Goal: Task Accomplishment & Management: Complete application form

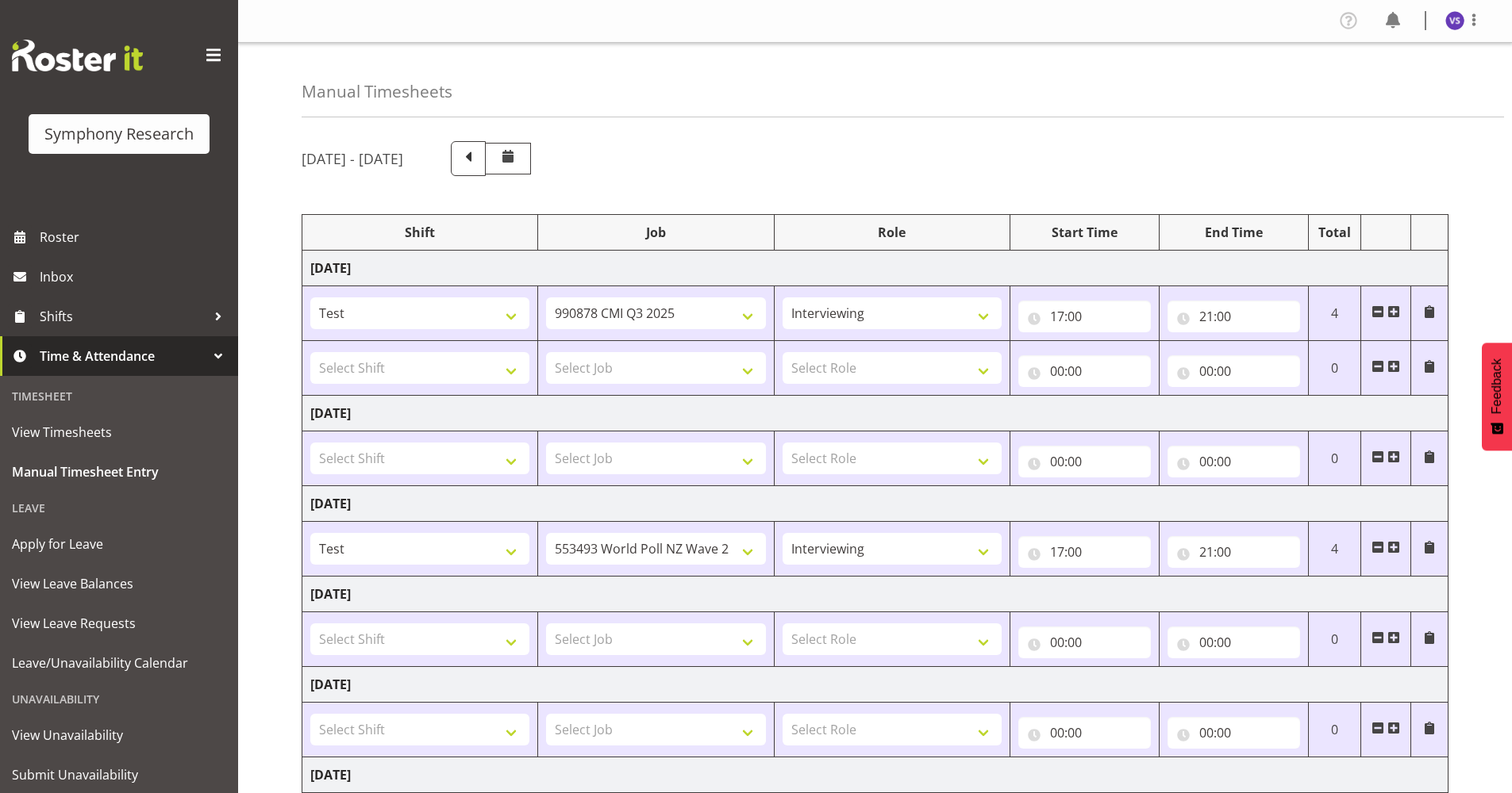
select select "9010"
select select "10239"
select select "47"
select select "2676"
select select "10527"
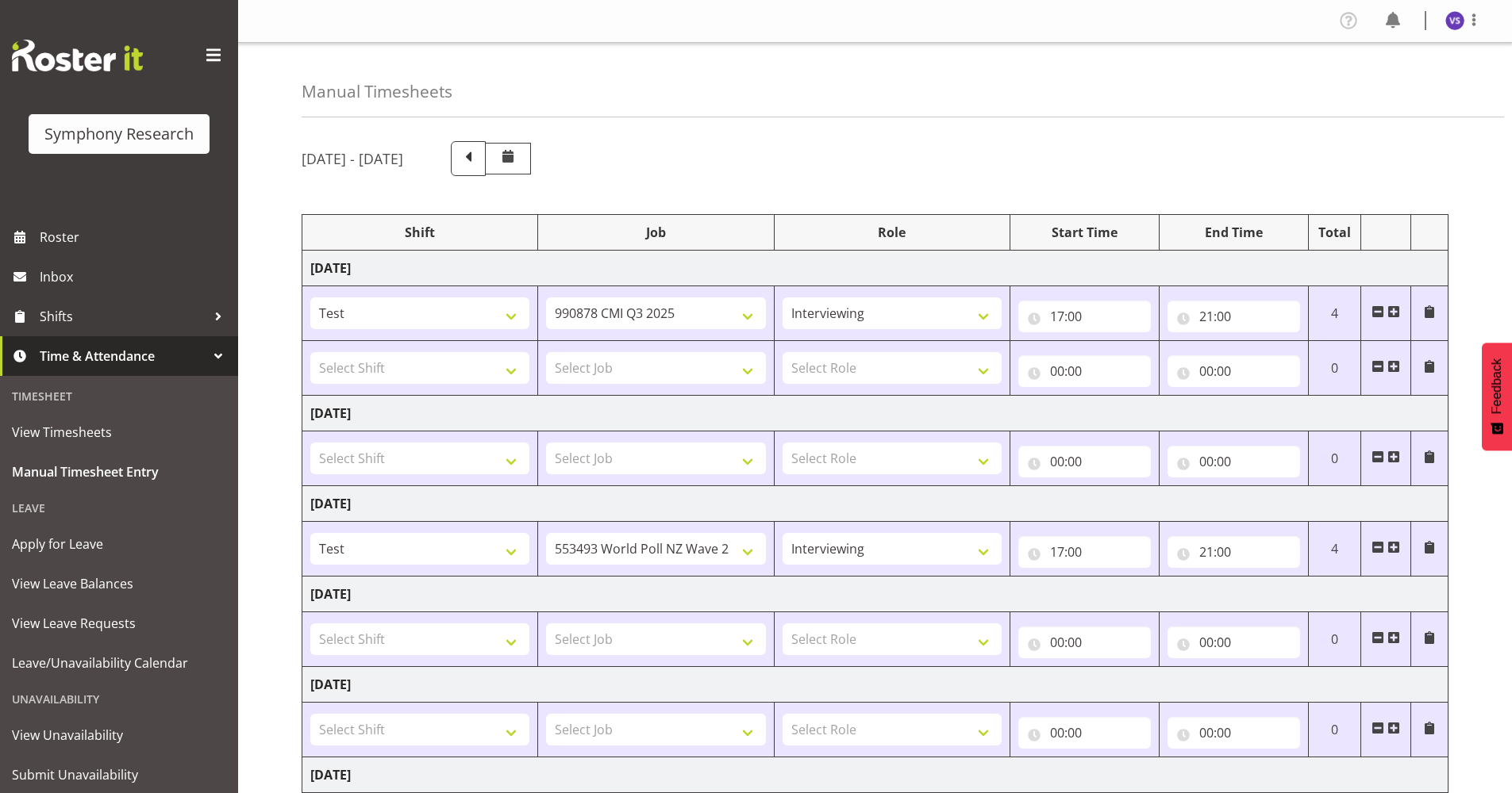
select select "47"
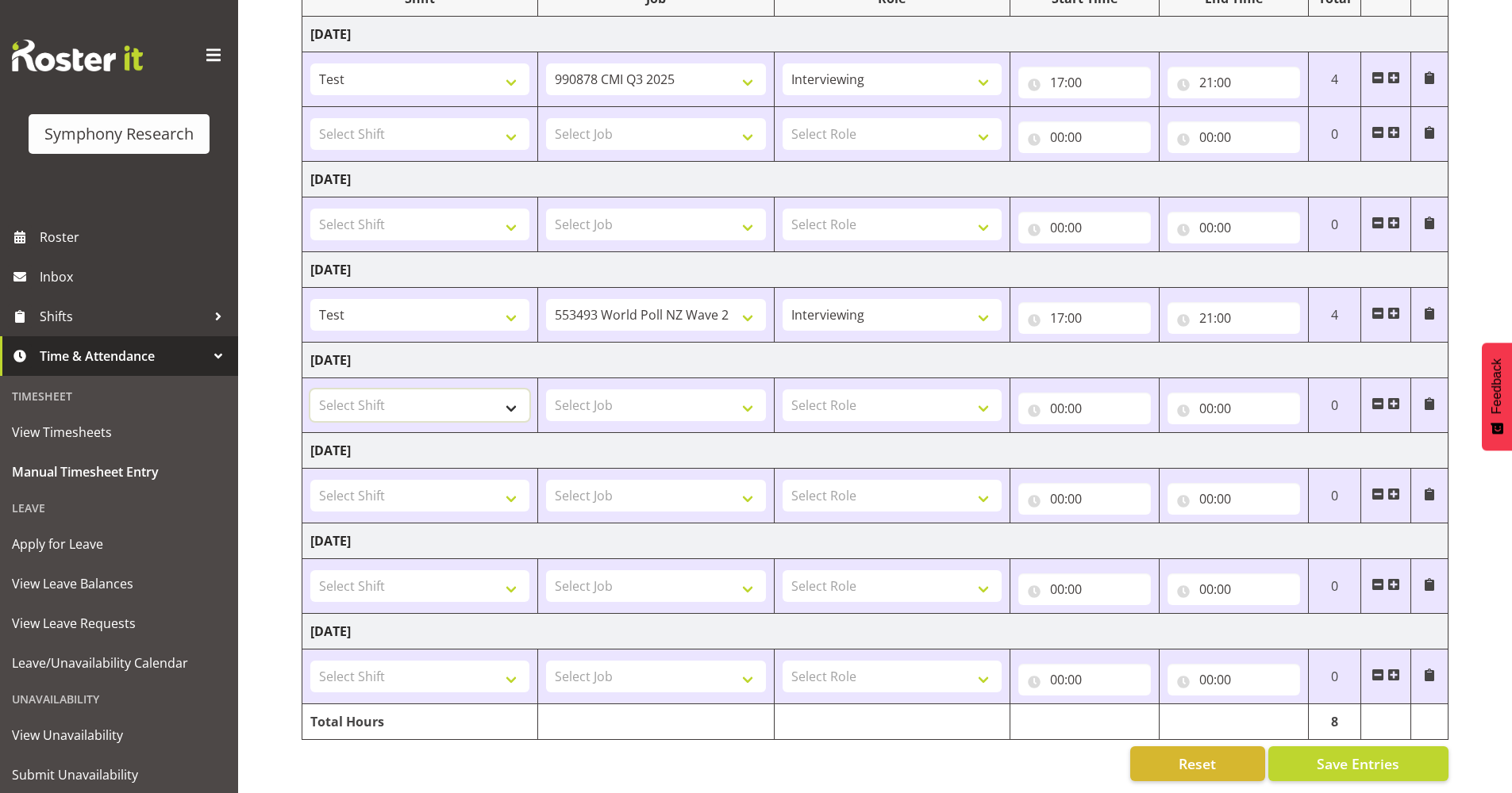
click at [509, 392] on select "Select Shift !!Project Briefing (Job to be assigned) !!Weekend Residential (Ros…" at bounding box center [419, 405] width 219 height 32
select select "413"
click at [310, 389] on select "Select Shift !!Project Briefing (Job to be assigned) !!Weekend Residential (Ros…" at bounding box center [419, 405] width 219 height 32
click at [750, 393] on select "Select Job 550060 IF Admin 553492 World Poll Aus Wave 2 Main 2025 553493 World …" at bounding box center [655, 405] width 219 height 32
select select "10527"
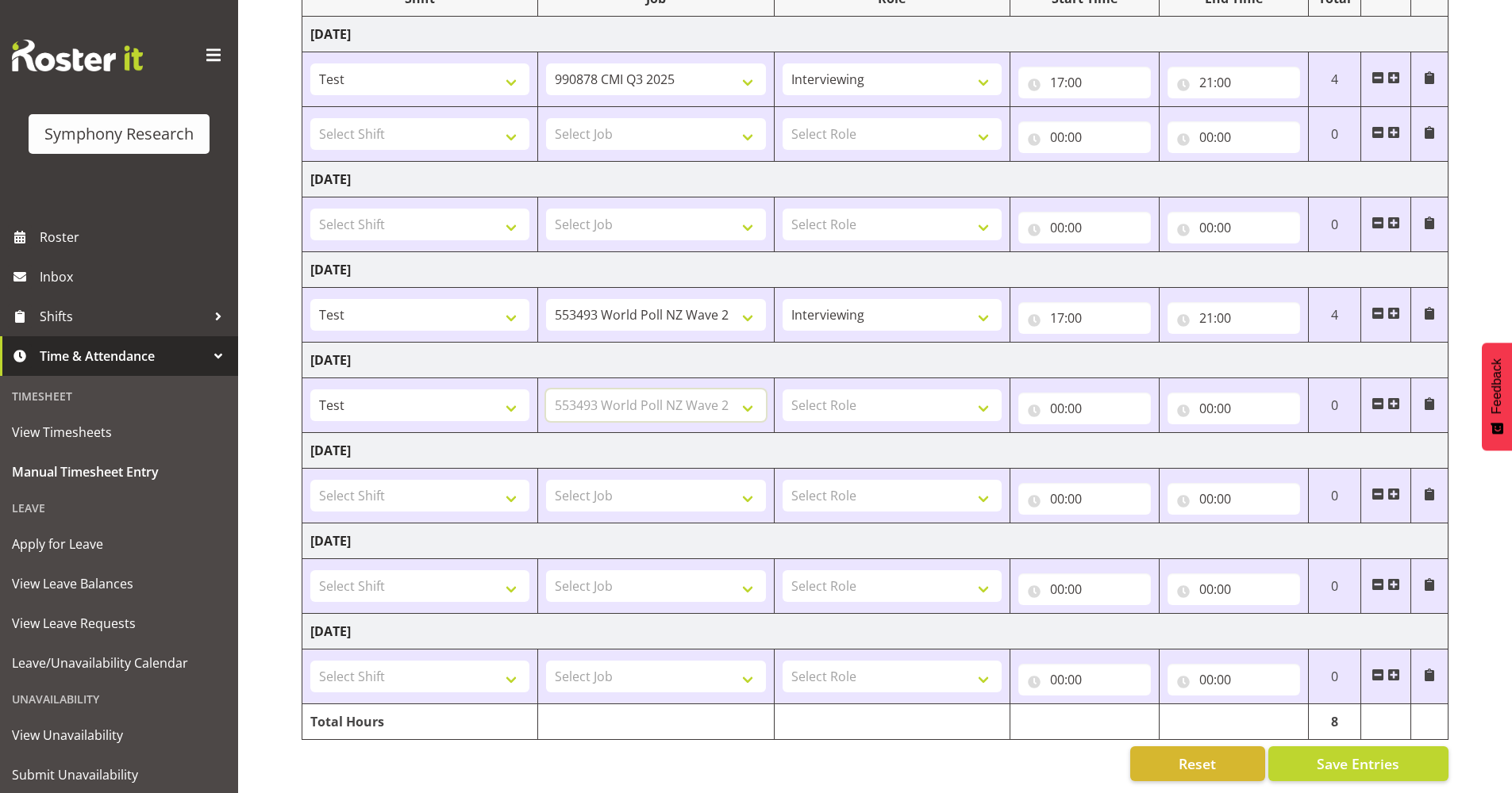
click at [546, 389] on select "Select Job 550060 IF Admin 553492 World Poll Aus Wave 2 Main 2025 553493 World …" at bounding box center [655, 405] width 219 height 32
click at [985, 393] on select "Select Role Briefing Interviewing" at bounding box center [892, 405] width 219 height 32
select select "47"
click at [783, 389] on select "Select Role Briefing Interviewing" at bounding box center [892, 405] width 219 height 32
click at [1056, 401] on input "00:00" at bounding box center [1084, 408] width 133 height 32
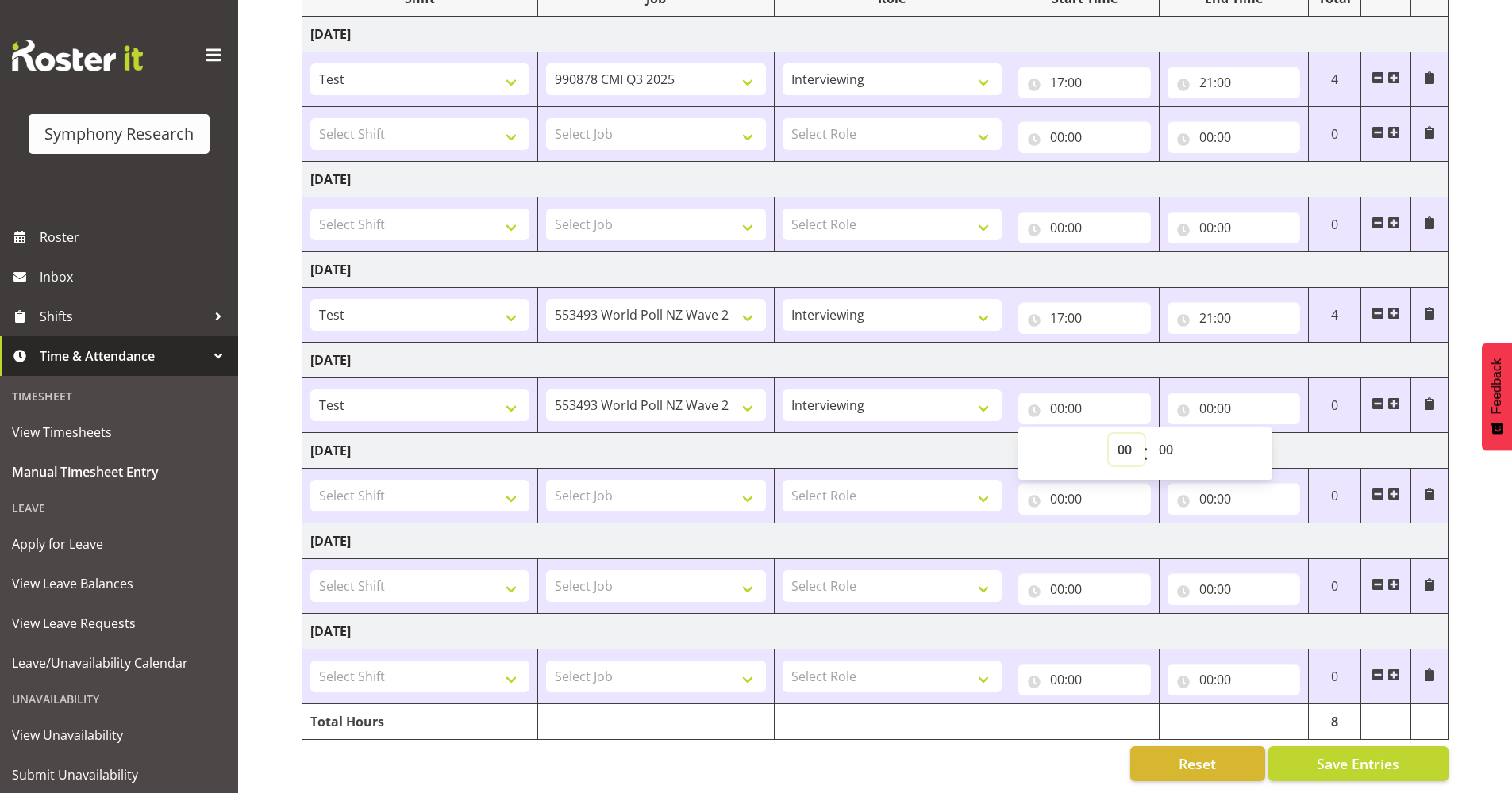
click at [1129, 438] on select "00 01 02 03 04 05 06 07 08 09 10 11 12 13 14 15 16 17 18 19 20 21 22 23" at bounding box center [1127, 449] width 36 height 32
select select "17"
click at [1109, 433] on select "00 01 02 03 04 05 06 07 08 09 10 11 12 13 14 15 16 17 18 19 20 21 22 23" at bounding box center [1127, 449] width 36 height 32
type input "17:00"
click at [1205, 400] on input "00:00" at bounding box center [1233, 408] width 133 height 32
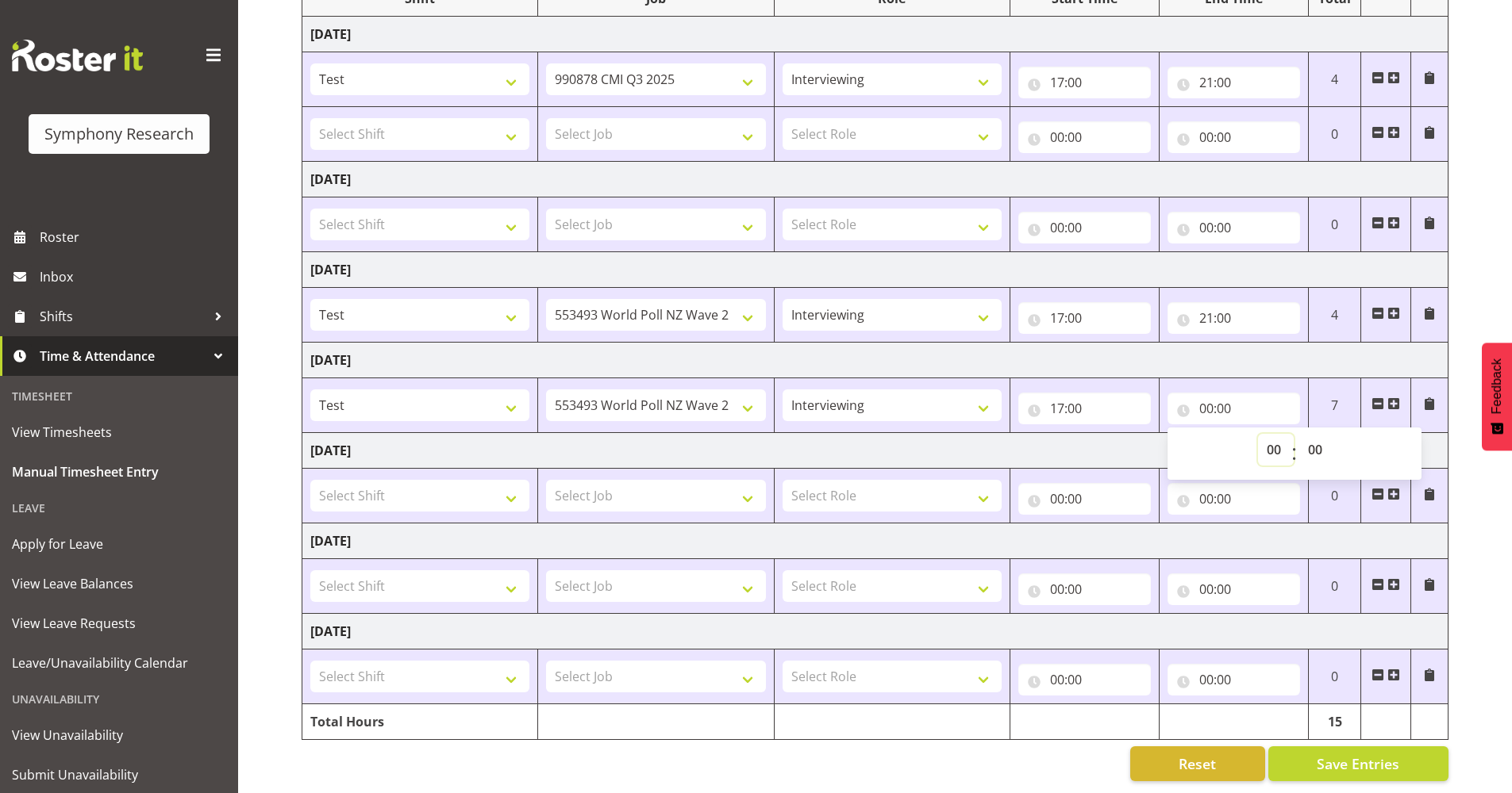
click at [1277, 437] on select "00 01 02 03 04 05 06 07 08 09 10 11 12 13 14 15 16 17 18 19 20 21 22 23" at bounding box center [1276, 449] width 36 height 32
select select "21"
click at [1258, 433] on select "00 01 02 03 04 05 06 07 08 09 10 11 12 13 14 15 16 17 18 19 20 21 22 23" at bounding box center [1276, 449] width 36 height 32
type input "21:00"
click at [1280, 438] on select "00 01 02 03 04 05 06 07 08 09 10 11 12 13 14 15 16 17 18 19 20 21 22 23" at bounding box center [1276, 449] width 36 height 32
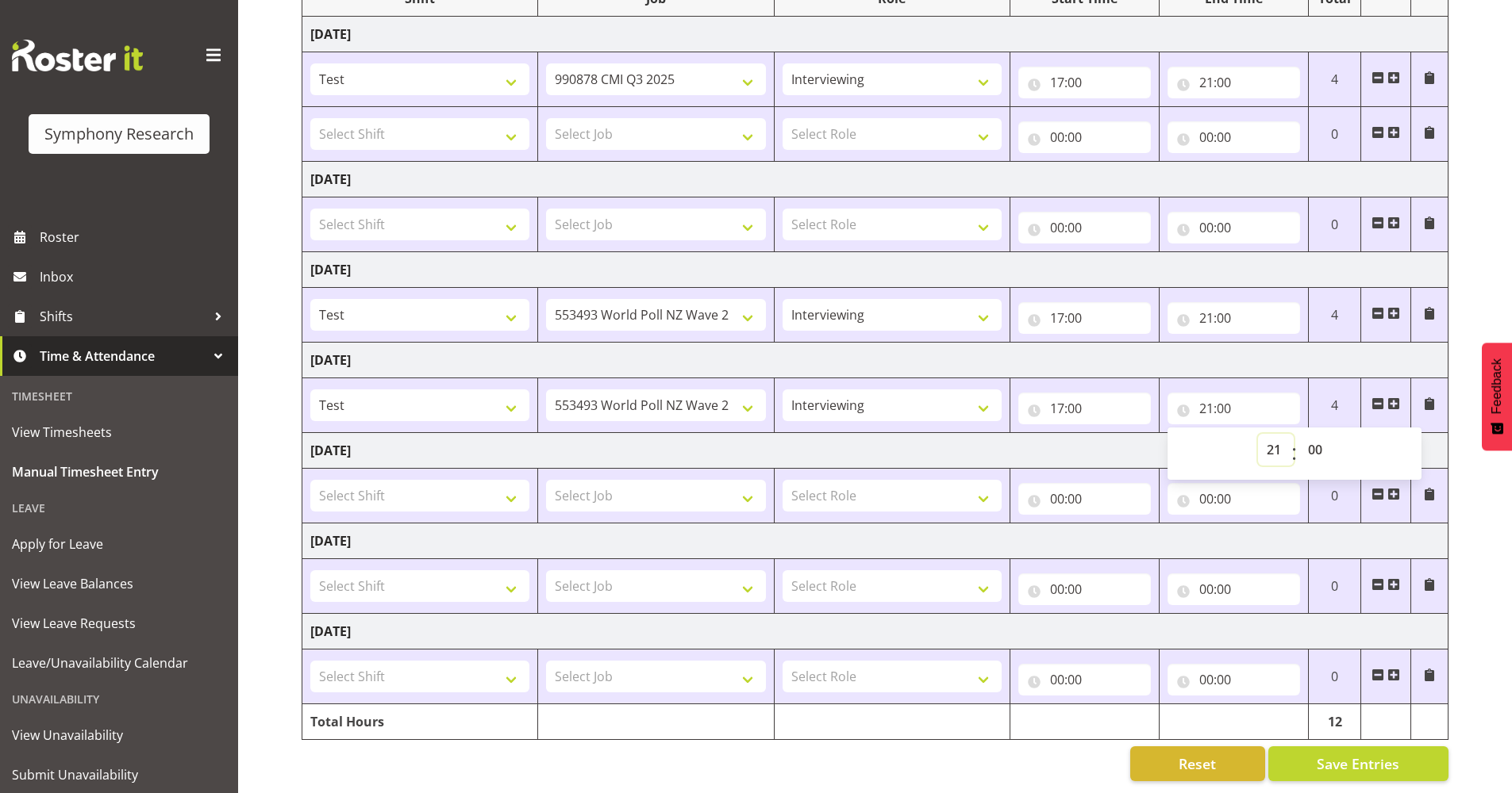
click at [1258, 433] on select "00 01 02 03 04 05 06 07 08 09 10 11 12 13 14 15 16 17 18 19 20 21 22 23" at bounding box center [1276, 449] width 36 height 32
click at [1368, 760] on span "Save Entries" at bounding box center [1358, 763] width 83 height 21
type input "00:00"
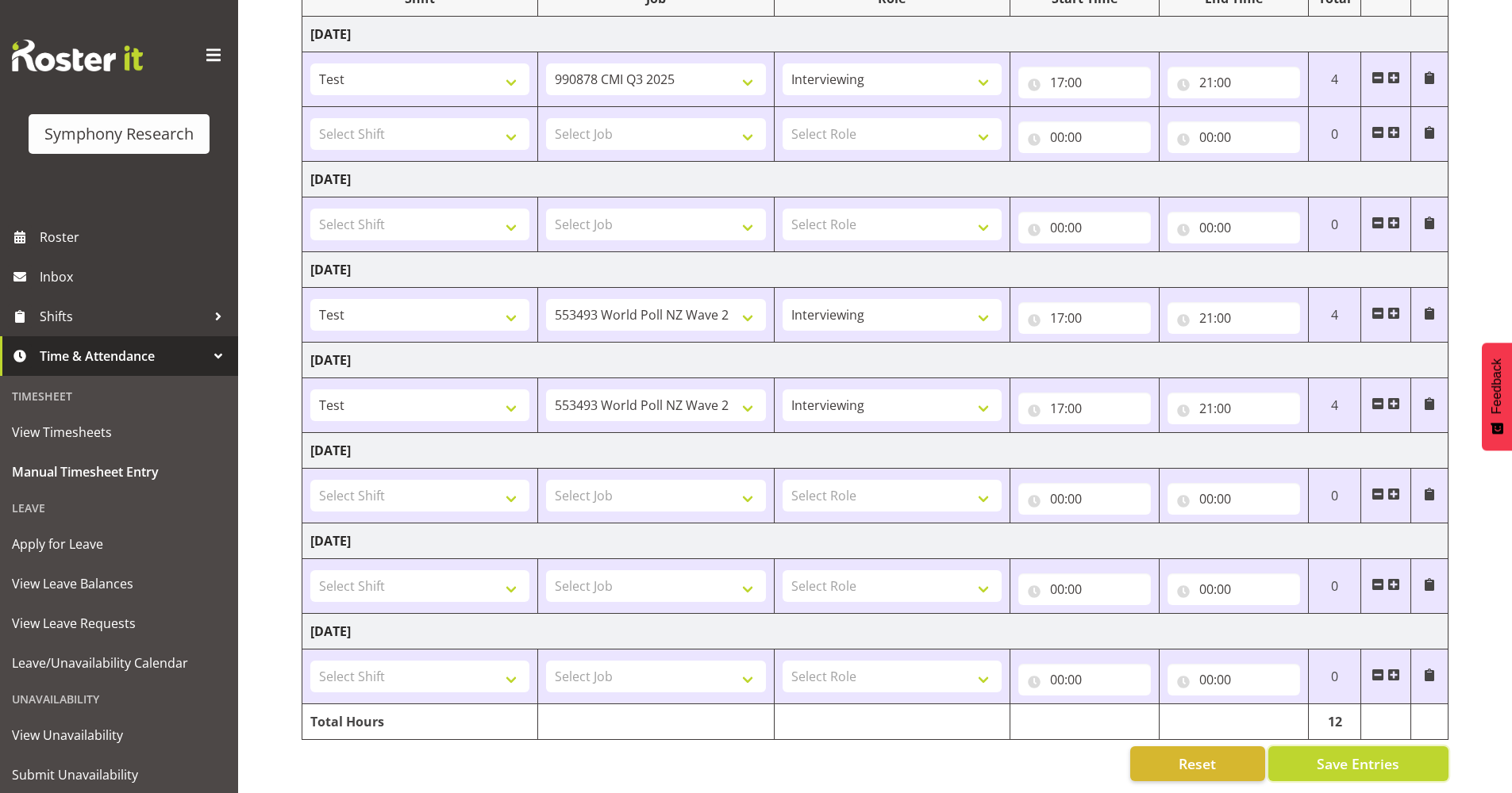
type input "00:00"
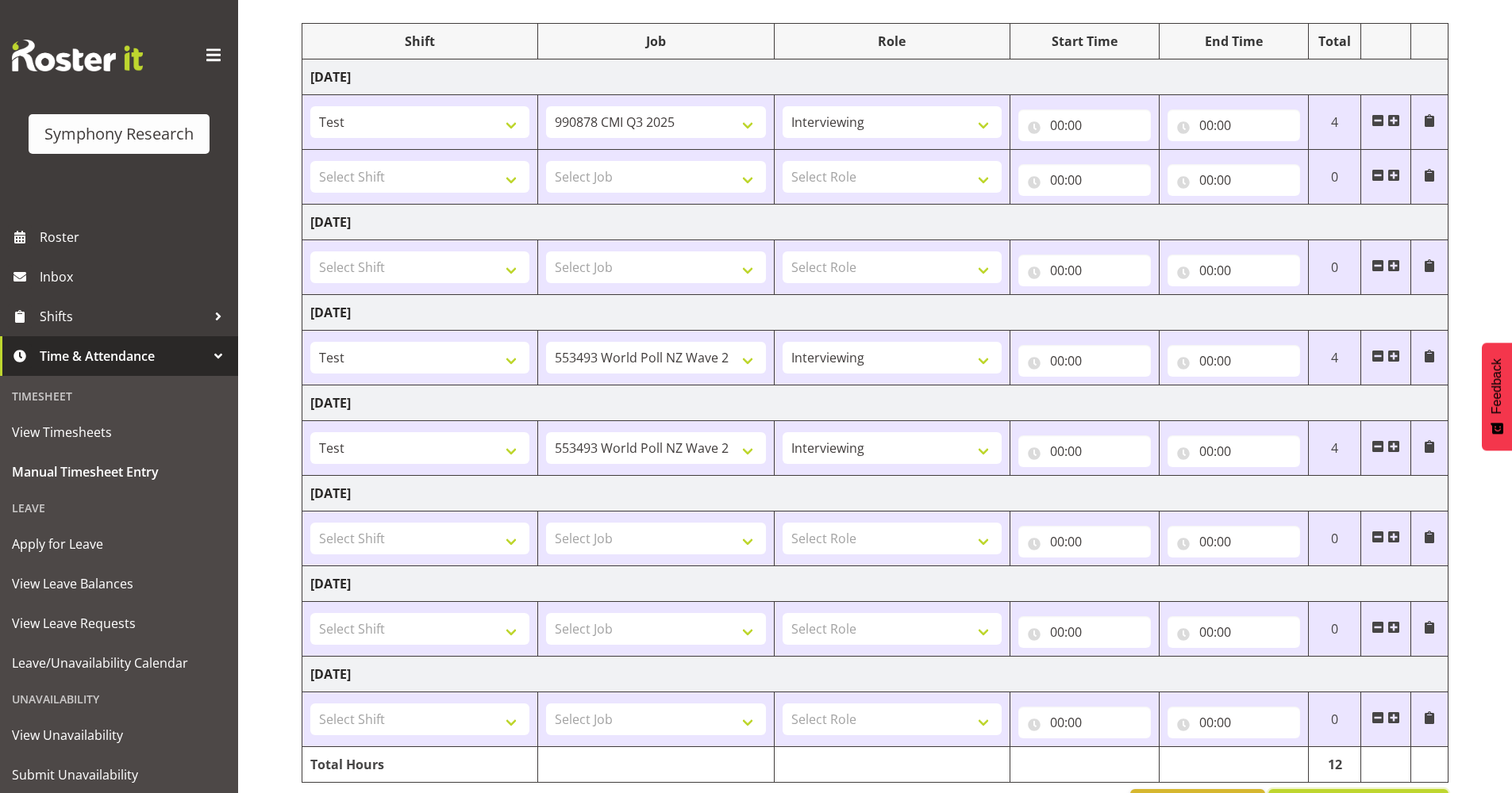
select select
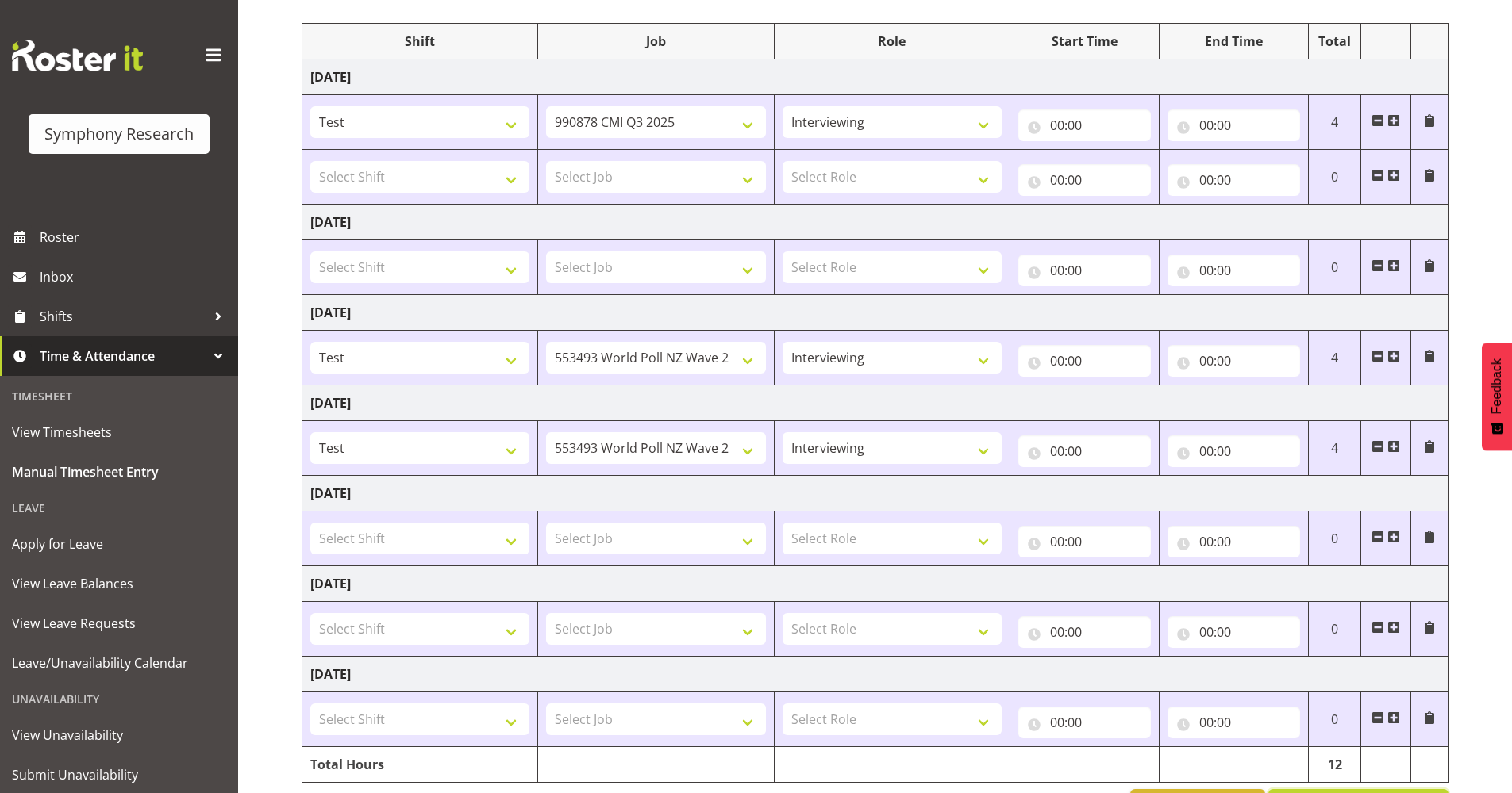
select select
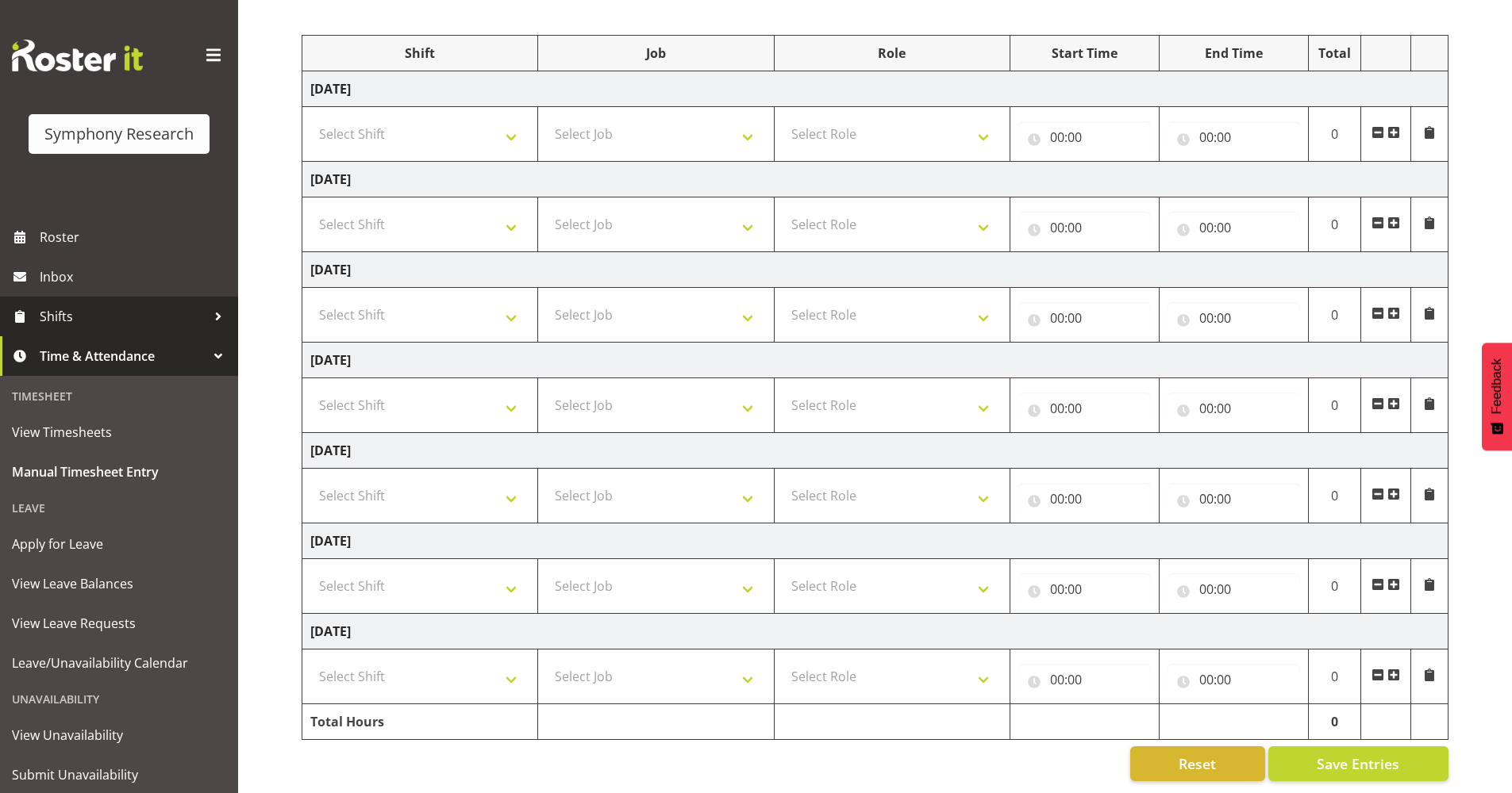
click at [87, 317] on span "Shifts" at bounding box center [123, 316] width 167 height 23
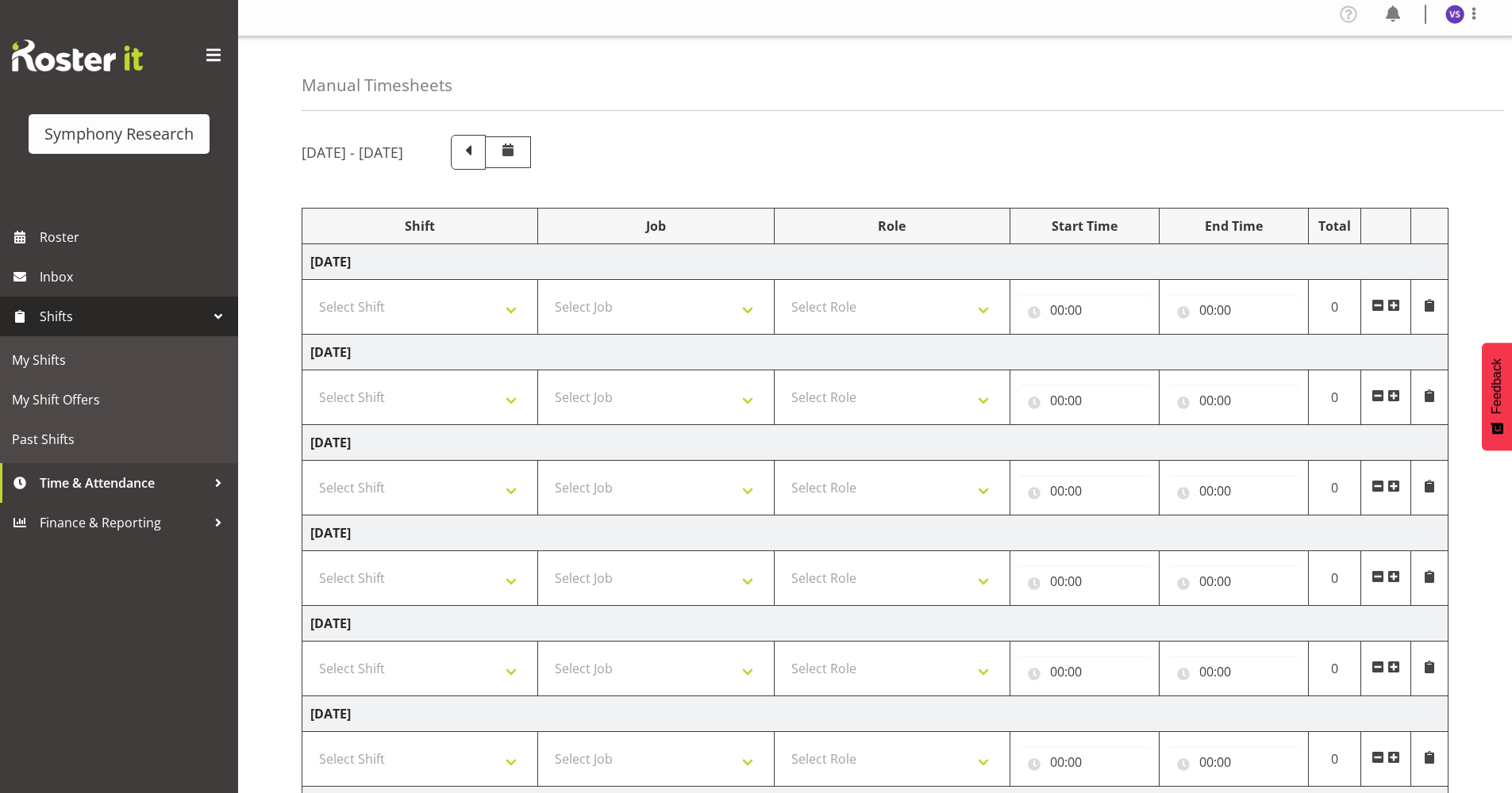
scroll to position [0, 0]
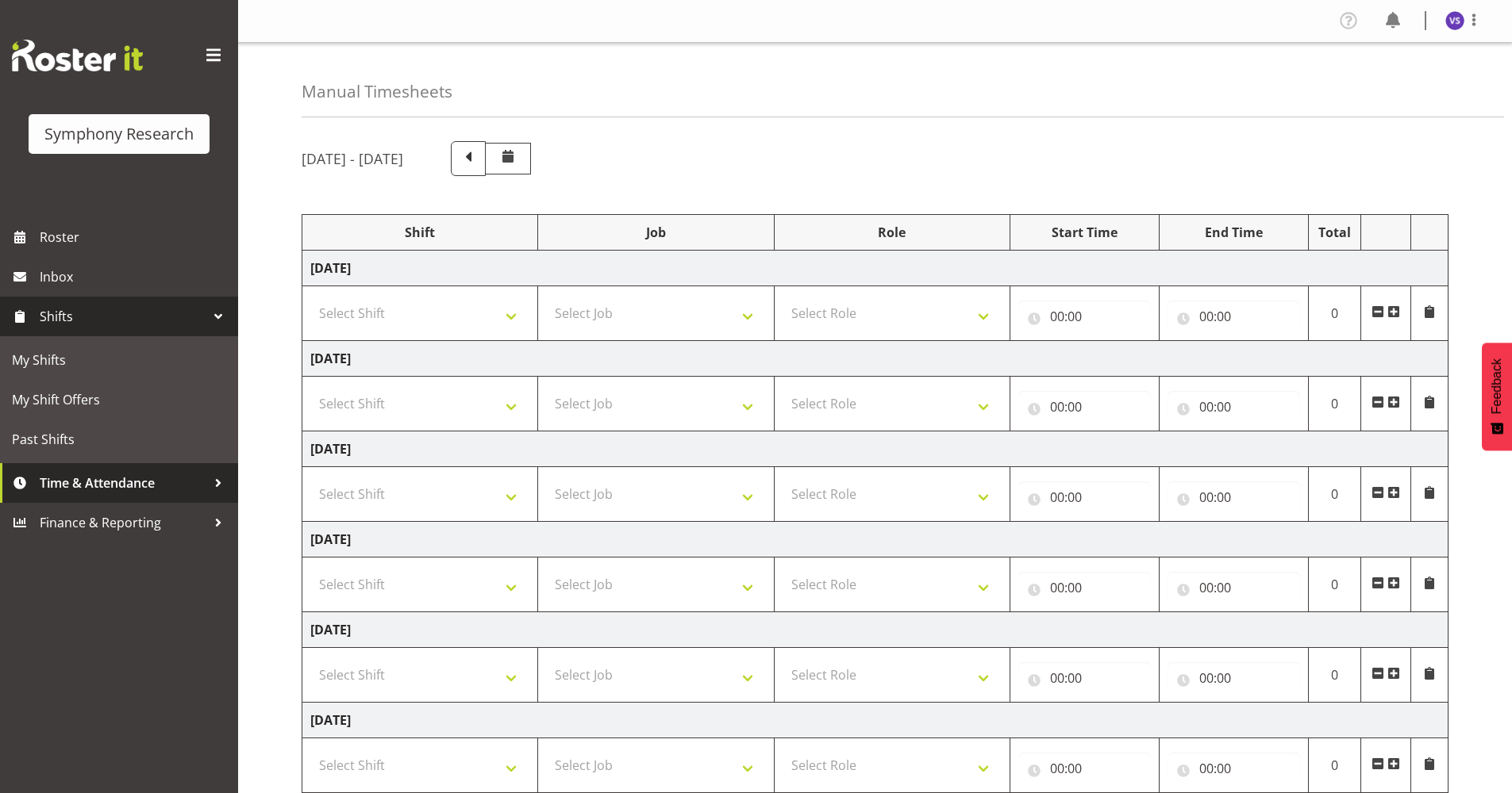
click at [188, 479] on span "Time & Attendance" at bounding box center [123, 483] width 167 height 23
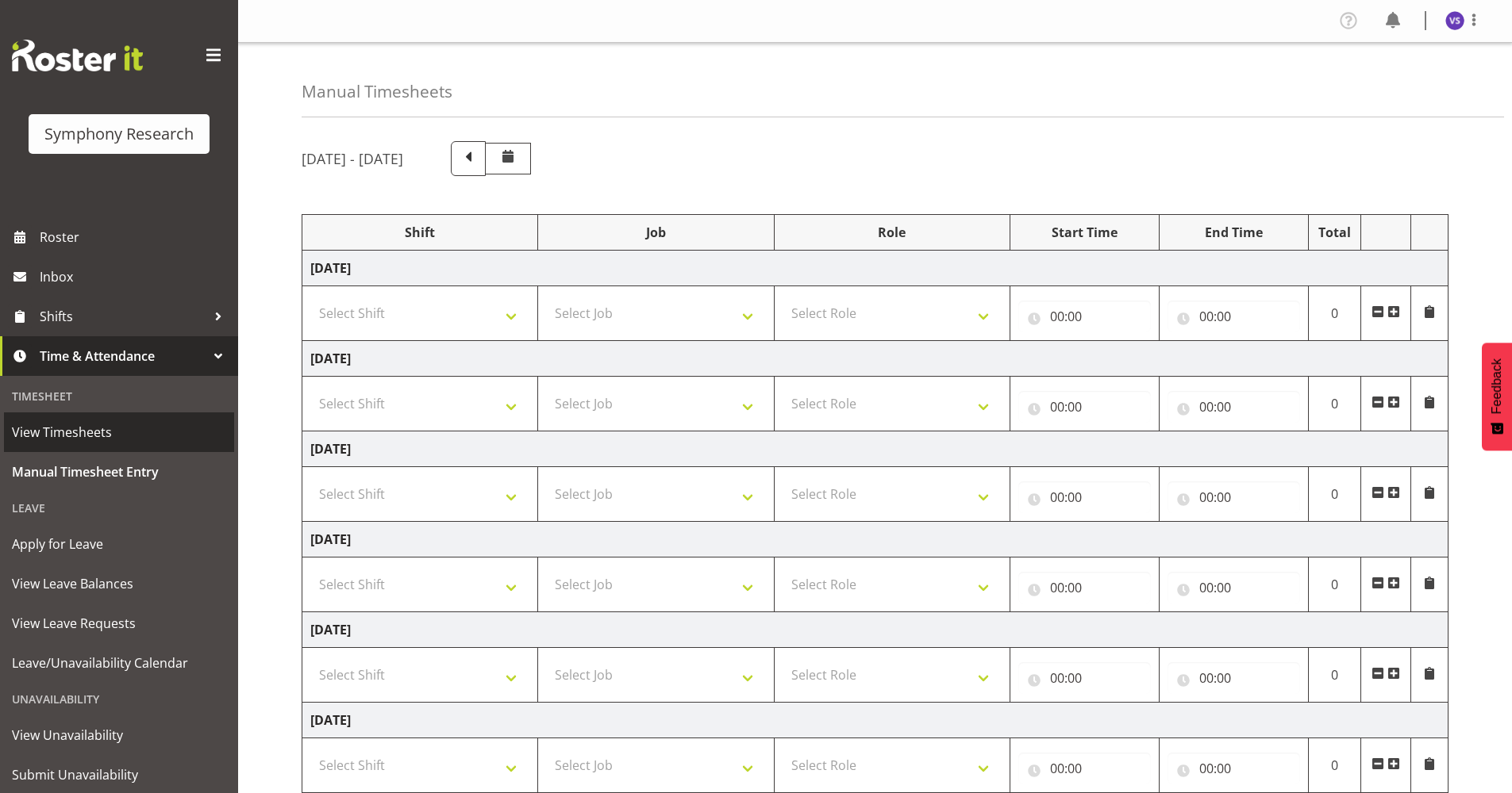
click at [162, 425] on span "View Timesheets" at bounding box center [119, 432] width 215 height 23
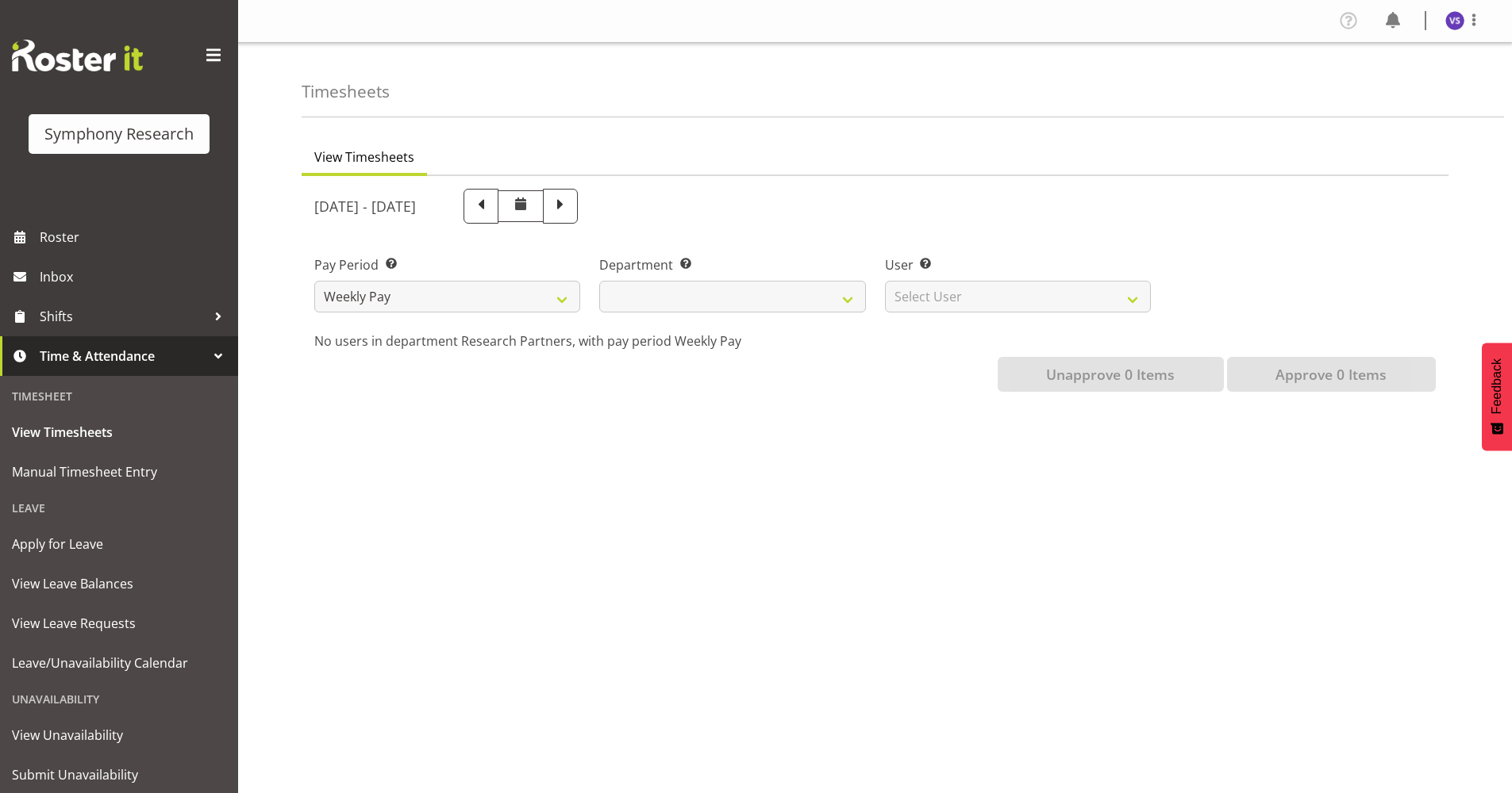
select select
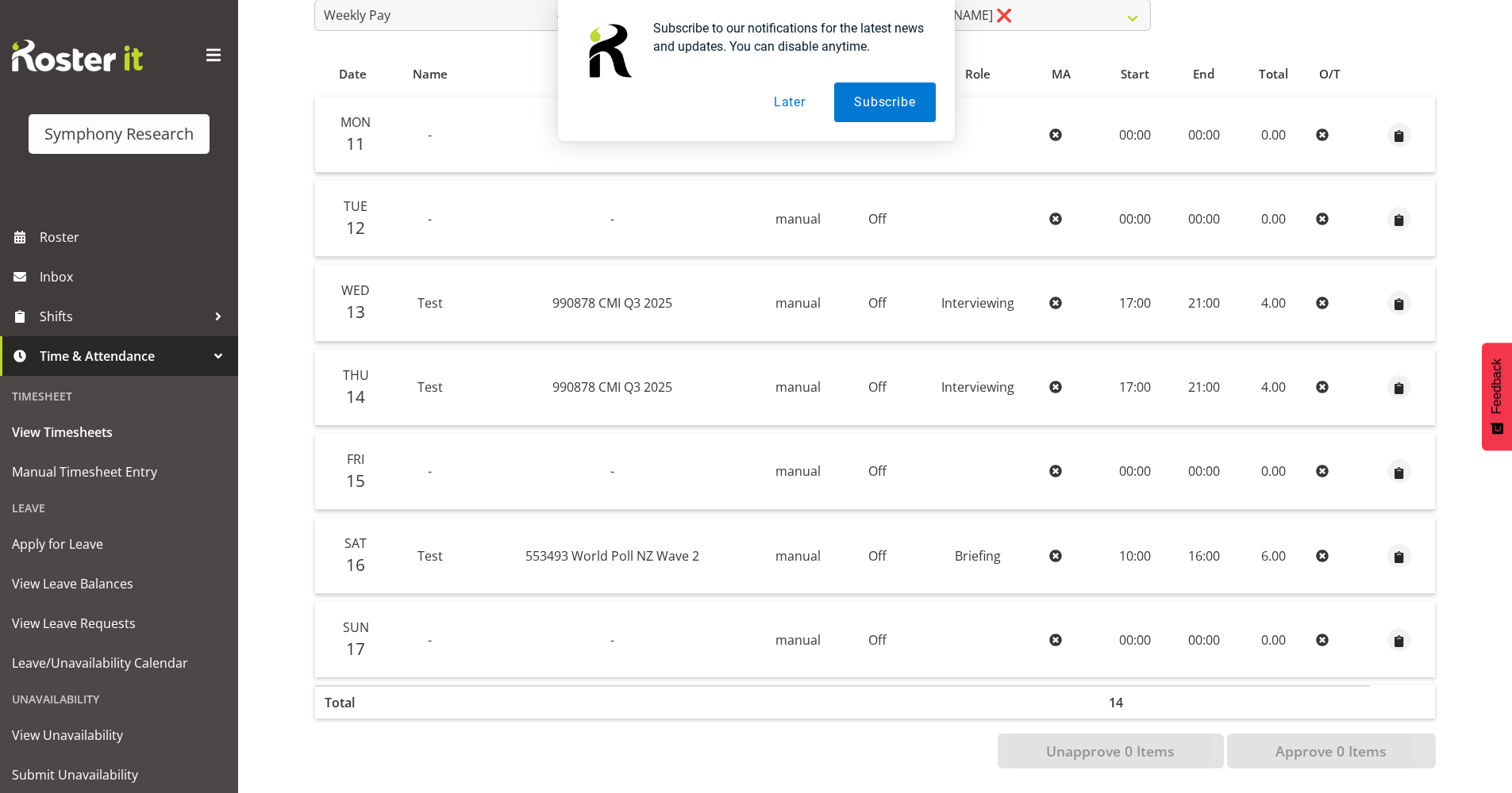
scroll to position [45, 0]
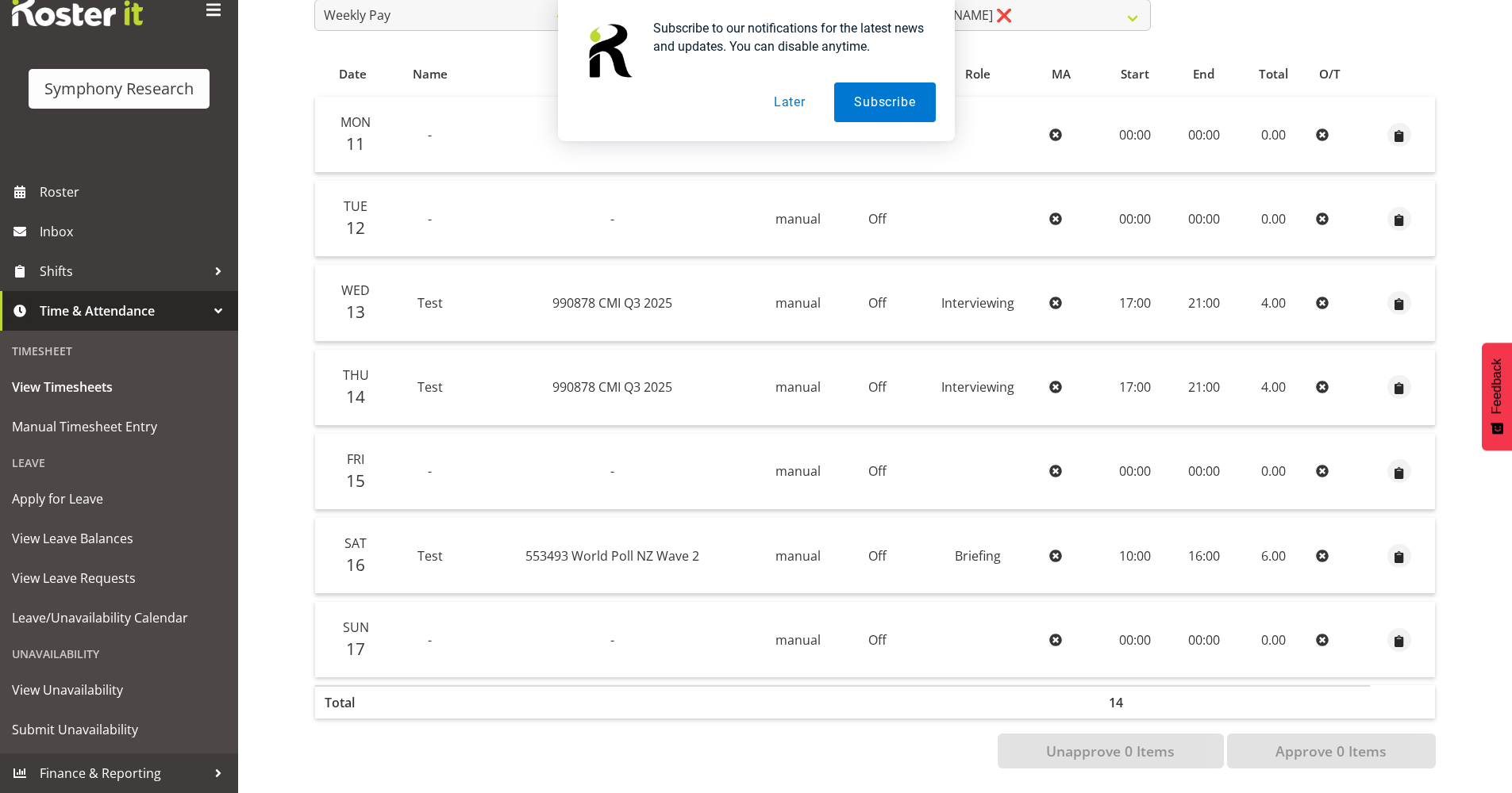
click at [801, 103] on button "Later" at bounding box center [789, 103] width 71 height 40
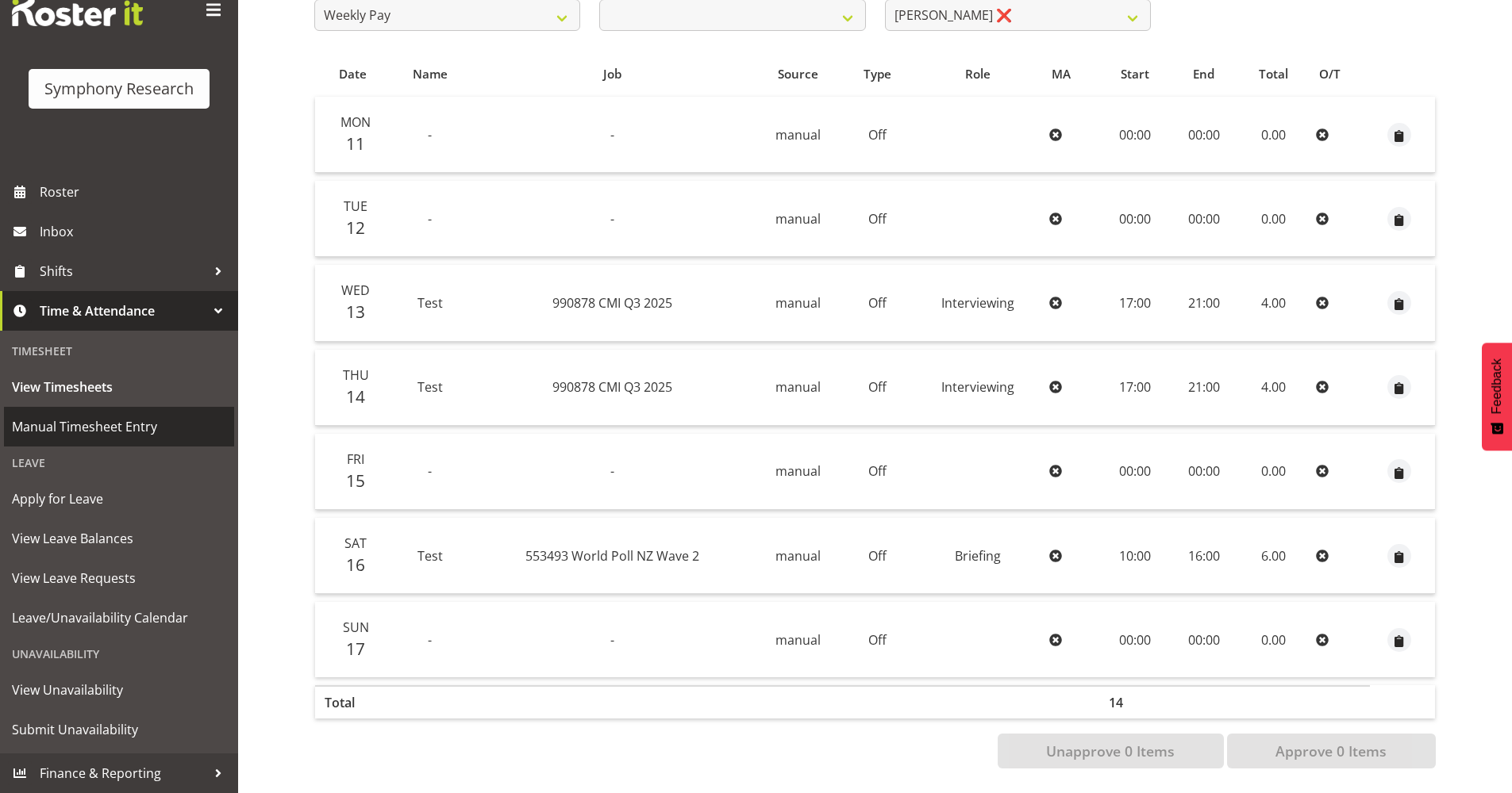
click at [101, 433] on span "Manual Timesheet Entry" at bounding box center [119, 426] width 215 height 23
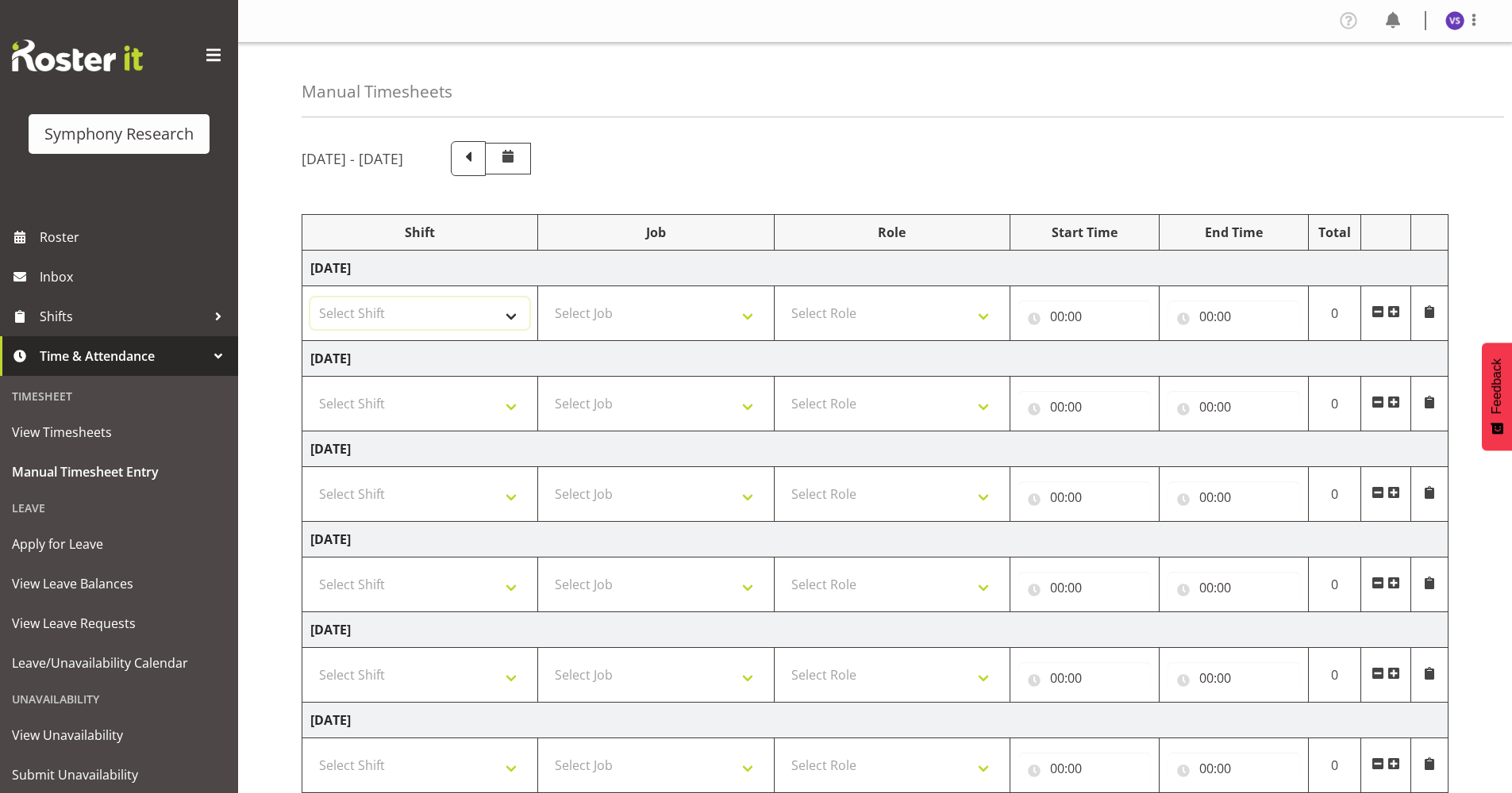
click at [507, 320] on select "Select Shift !!Weekend Residential (Roster IT Shift Label) *Business 9/10am ~ 4…" at bounding box center [419, 313] width 219 height 32
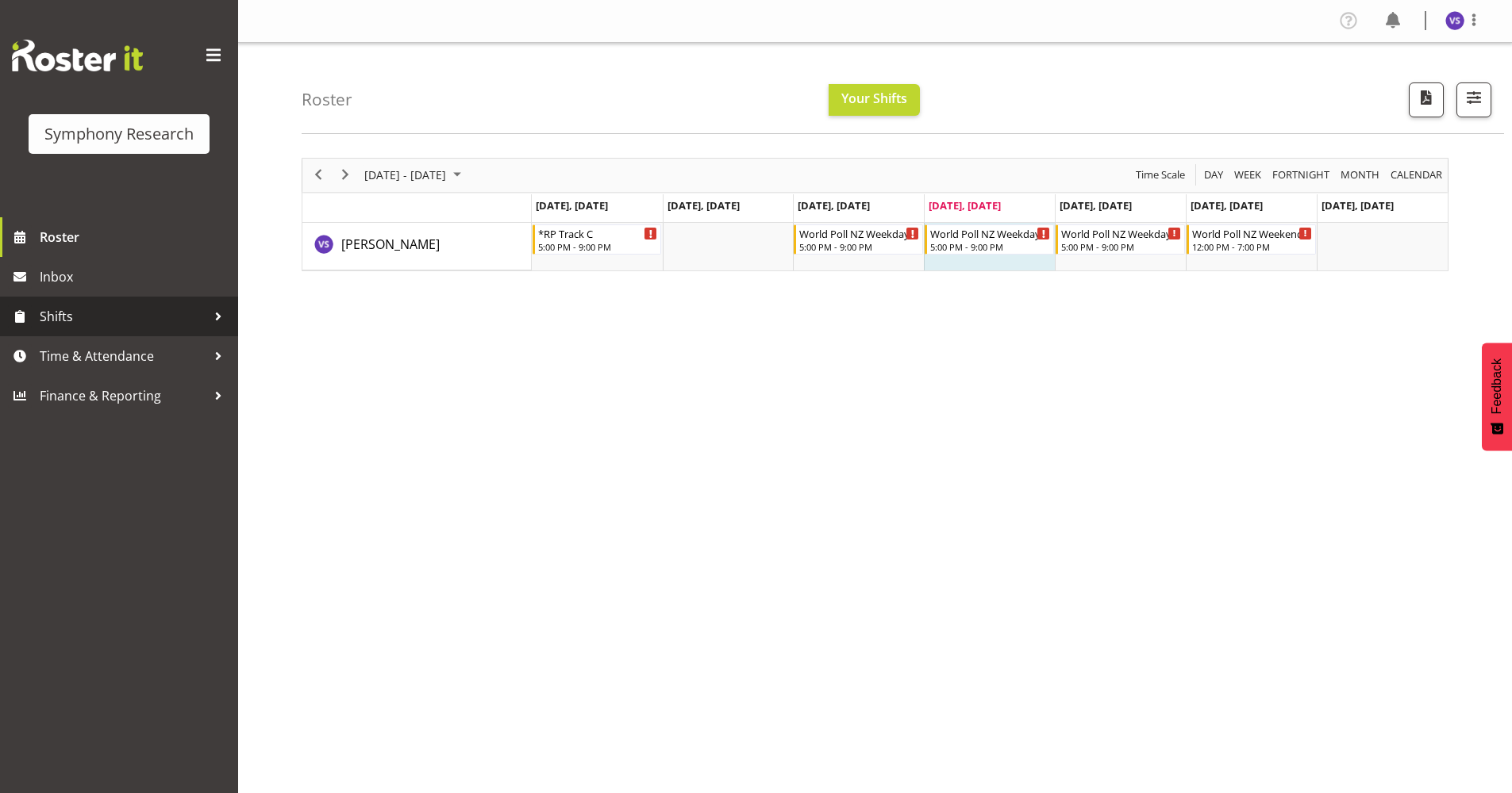
click at [215, 324] on div at bounding box center [218, 316] width 23 height 23
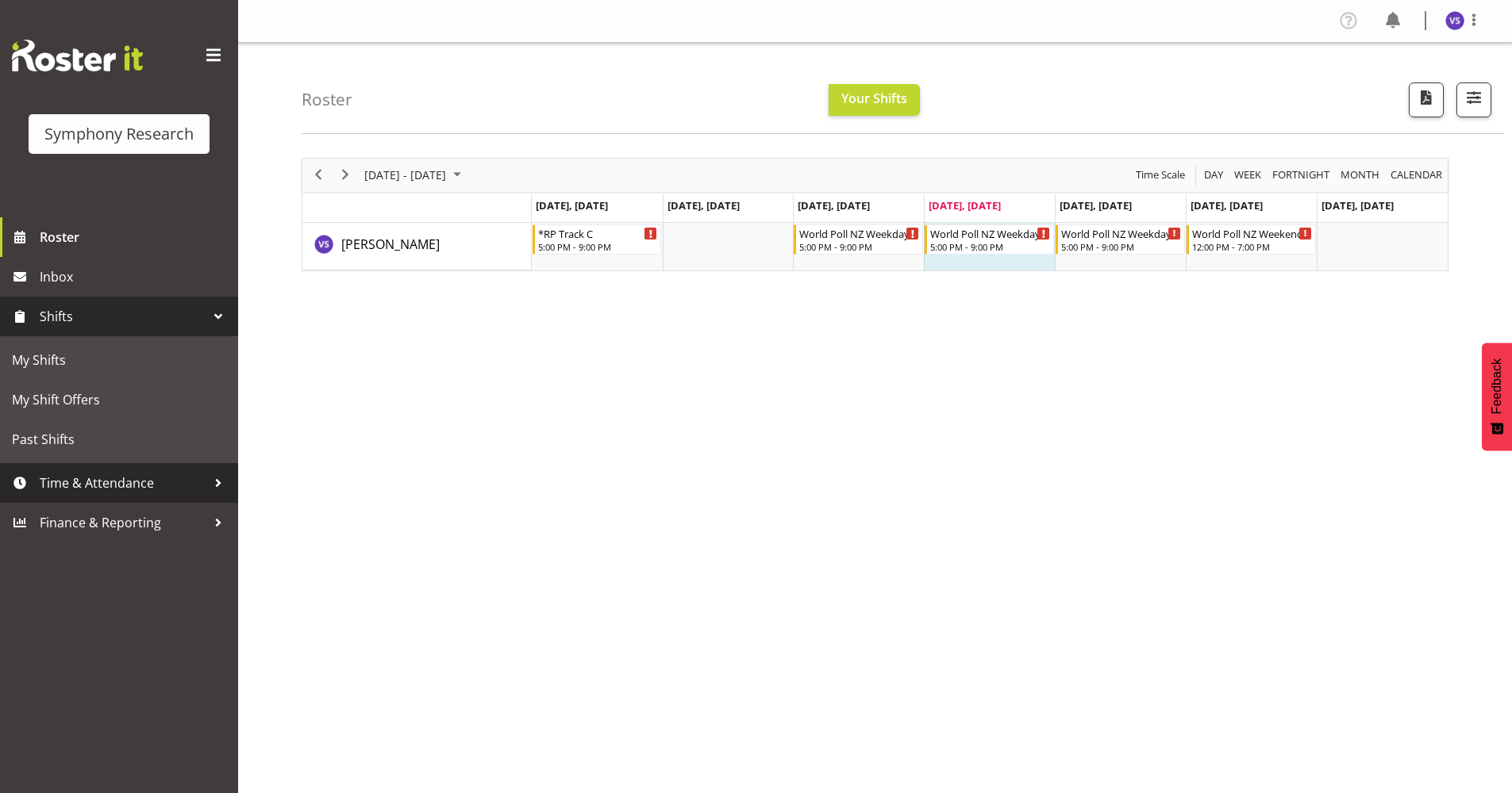
click at [193, 486] on span "Time & Attendance" at bounding box center [123, 483] width 167 height 23
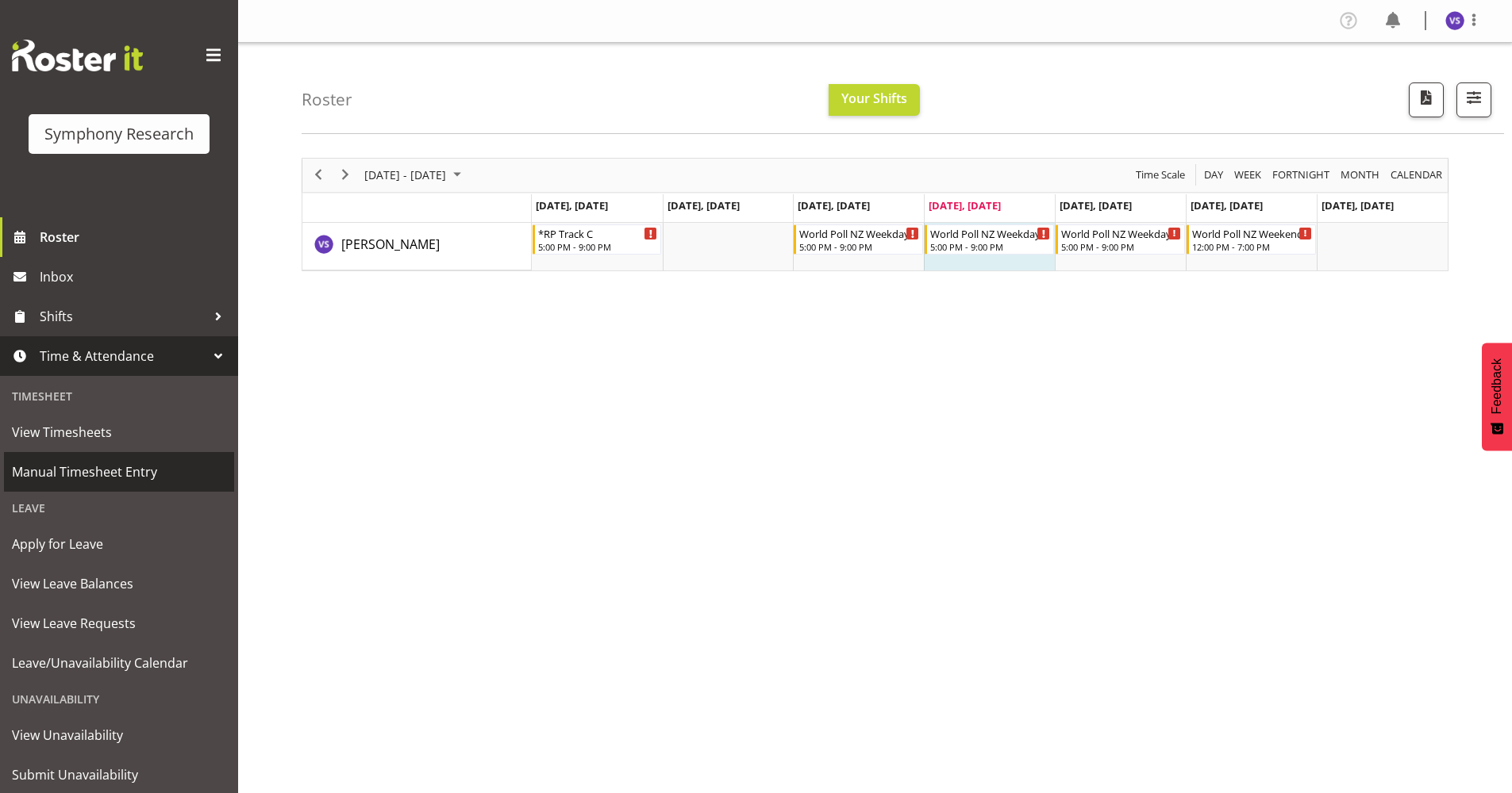
click at [142, 469] on span "Manual Timesheet Entry" at bounding box center [119, 471] width 215 height 23
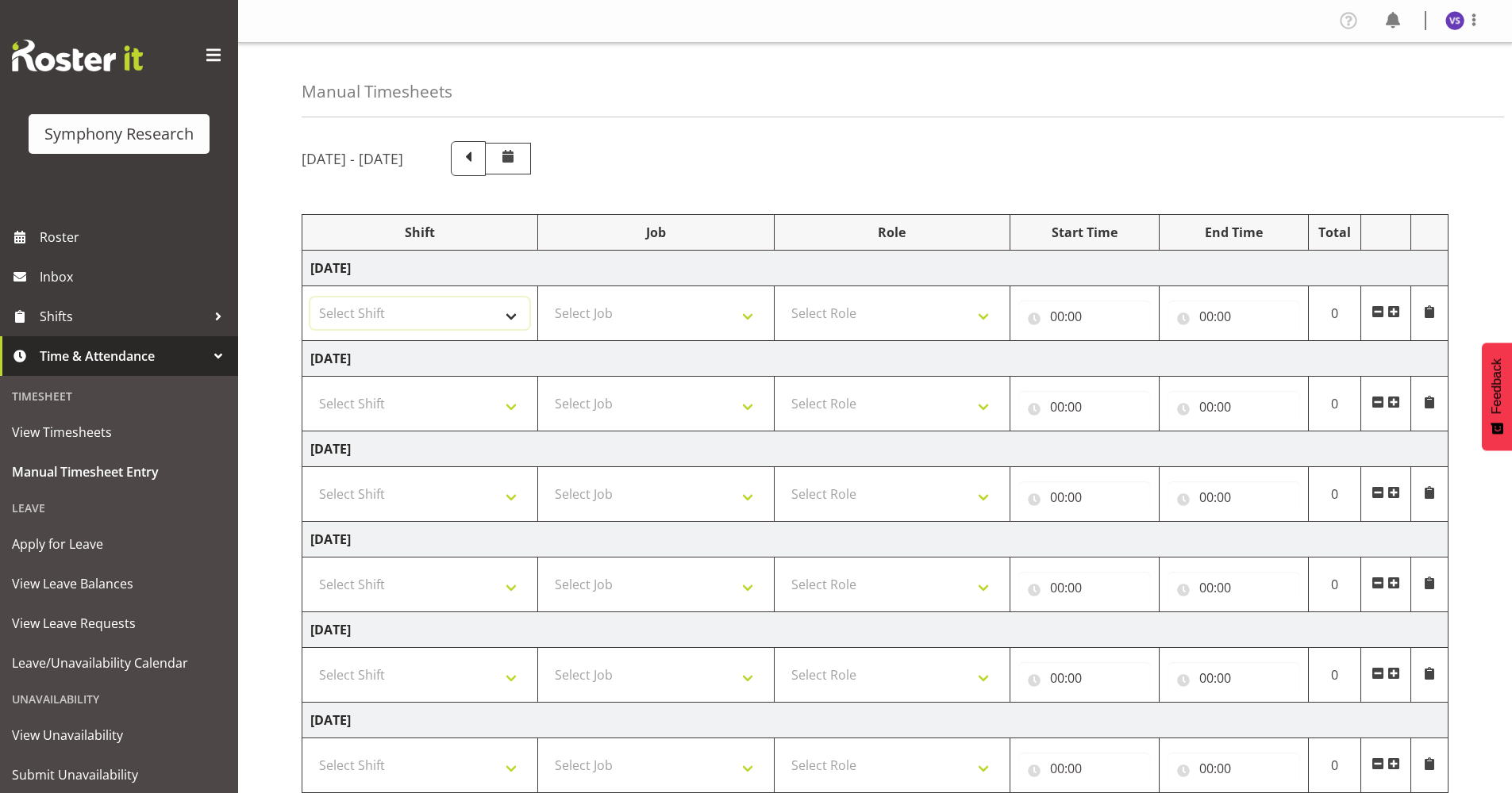
click at [513, 314] on select "Select Shift !!Weekend Residential (Roster IT Shift Label) *Business 9/10am ~ 4…" at bounding box center [419, 313] width 219 height 32
select select "48116"
click at [310, 297] on select "Select Shift !!Weekend Residential (Roster IT Shift Label) *Business 9/10am ~ 4…" at bounding box center [419, 313] width 219 height 32
click at [744, 317] on select "Select Job 550060 IF Admin 553492 World Poll Aus Wave 2 Main 2025 553493 World …" at bounding box center [655, 313] width 219 height 32
select select "10239"
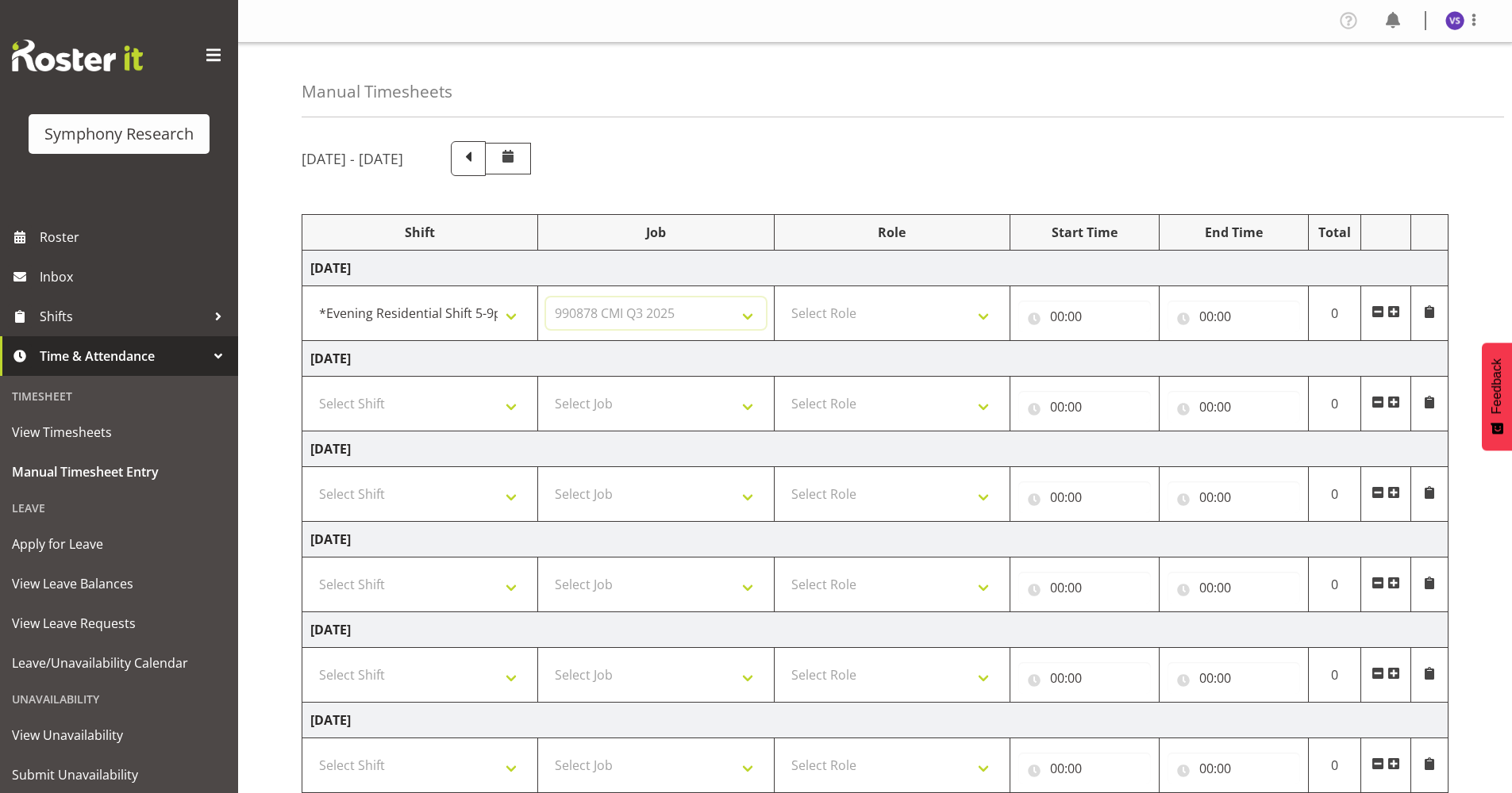
click at [546, 297] on select "Select Job 550060 IF Admin 553492 World Poll Aus Wave 2 Main 2025 553493 World …" at bounding box center [655, 313] width 219 height 32
click at [980, 316] on select "Select Role Briefing Interviewing" at bounding box center [892, 313] width 219 height 32
select select "47"
click at [783, 297] on select "Select Role Briefing Interviewing" at bounding box center [892, 313] width 219 height 32
click at [1066, 321] on input "00:00" at bounding box center [1084, 316] width 133 height 32
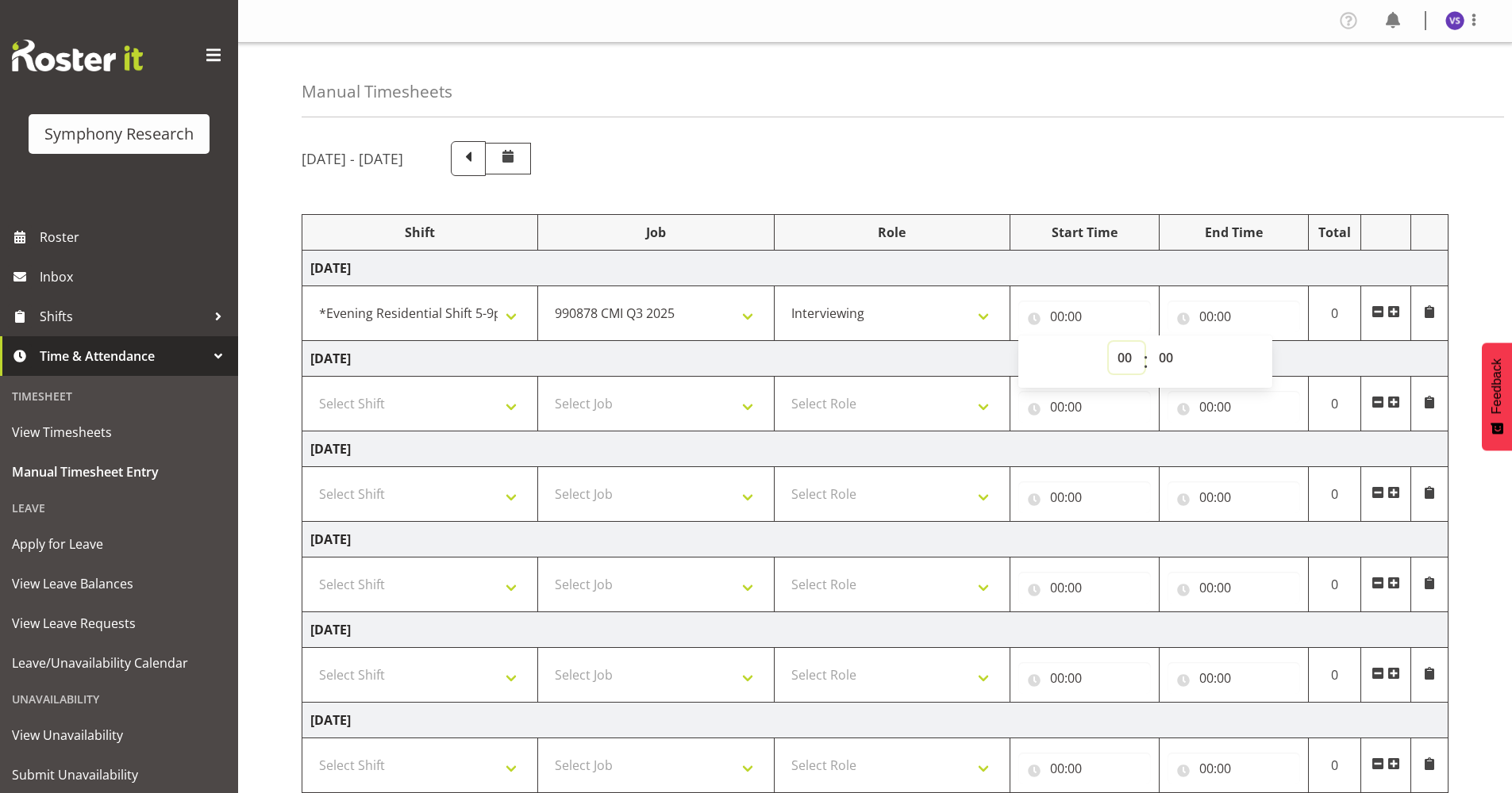
click at [1122, 355] on select "00 01 02 03 04 05 06 07 08 09 10 11 12 13 14 15 16 17 18 19 20 21 22 23" at bounding box center [1127, 357] width 36 height 32
select select "17"
click at [1109, 342] on select "00 01 02 03 04 05 06 07 08 09 10 11 12 13 14 15 16 17 18 19 20 21 22 23" at bounding box center [1127, 357] width 36 height 32
type input "17:00"
click at [1205, 316] on input "00:00" at bounding box center [1233, 316] width 133 height 32
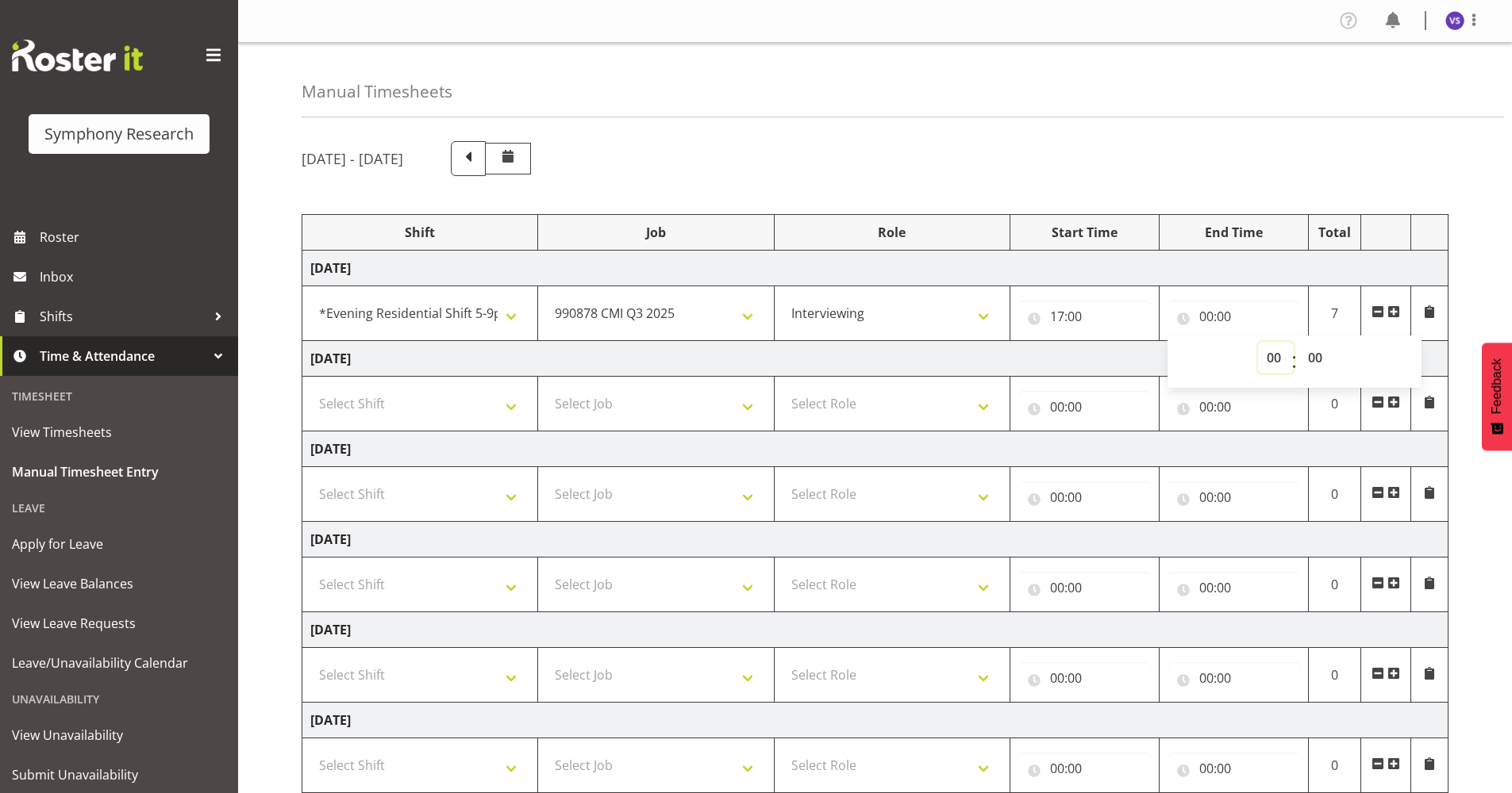
click at [1273, 359] on select "00 01 02 03 04 05 06 07 08 09 10 11 12 13 14 15 16 17 18 19 20 21 22 23" at bounding box center [1276, 357] width 36 height 32
select select "21"
click at [1258, 342] on select "00 01 02 03 04 05 06 07 08 09 10 11 12 13 14 15 16 17 18 19 20 21 22 23" at bounding box center [1276, 357] width 36 height 32
type input "21:00"
click at [513, 503] on select "Select Shift !!Weekend Residential (Roster IT Shift Label) *Business 9/10am ~ 4…" at bounding box center [419, 494] width 219 height 32
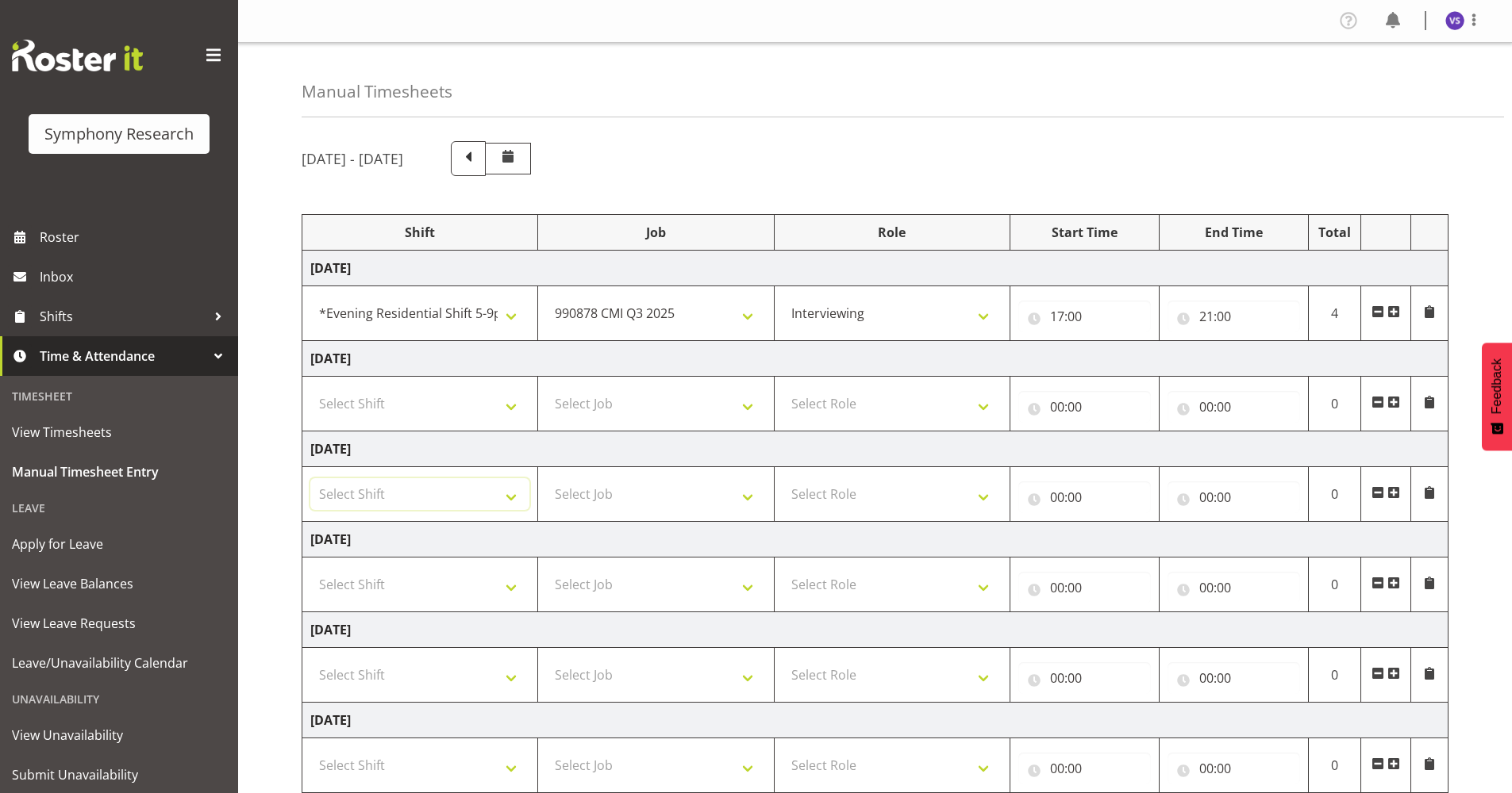
select select "41604"
click at [310, 479] on select "Select Shift !!Weekend Residential (Roster IT Shift Label) *Business 9/10am ~ 4…" at bounding box center [419, 494] width 219 height 32
click at [752, 501] on select "Select Job 550060 IF Admin 553492 World Poll Aus Wave 2 Main 2025 553493 World …" at bounding box center [655, 494] width 219 height 32
select select "10527"
click at [546, 479] on select "Select Job 550060 IF Admin 553492 World Poll Aus Wave 2 Main 2025 553493 World …" at bounding box center [655, 494] width 219 height 32
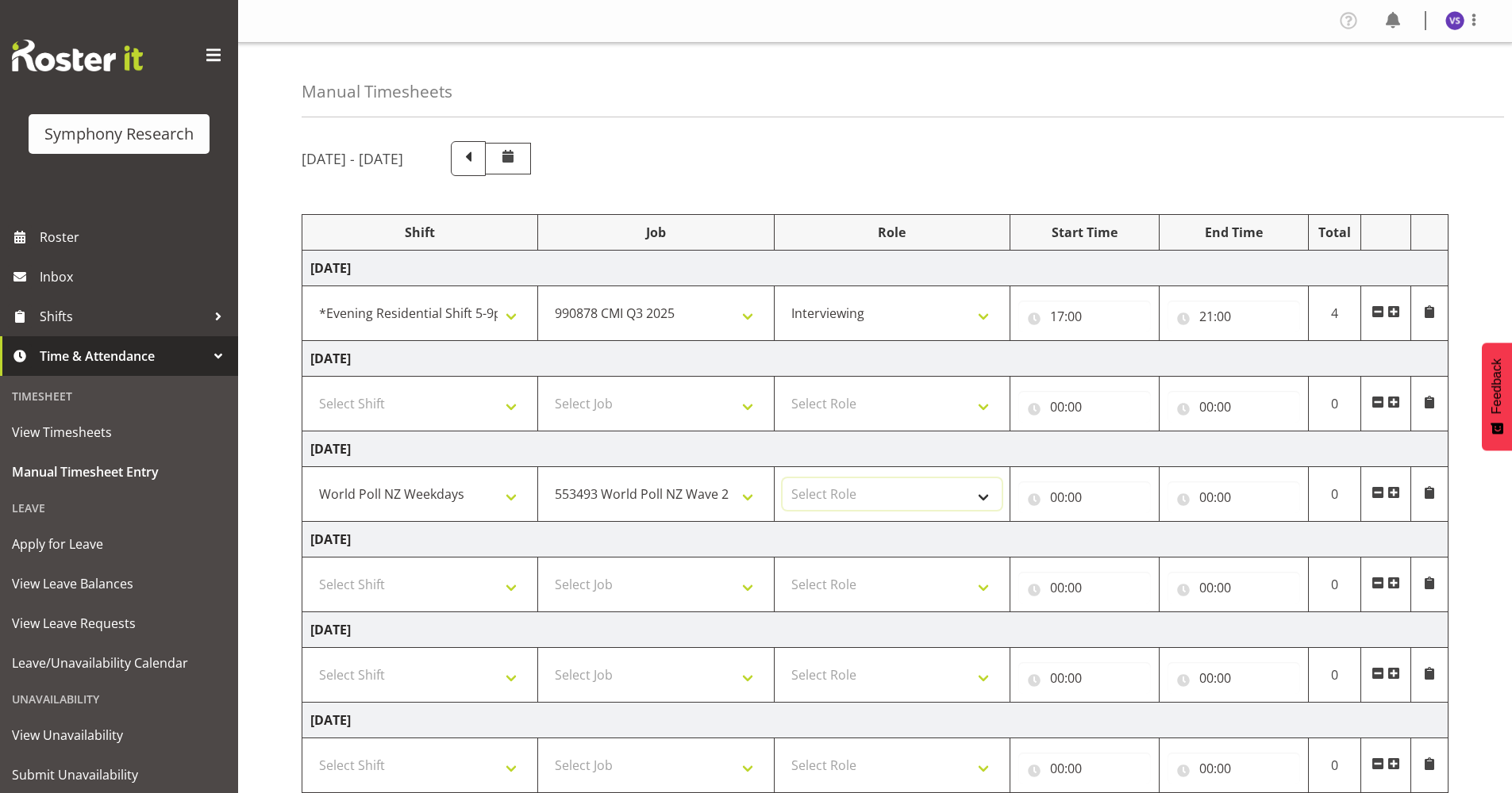
click at [985, 498] on select "Select Role Briefing Interviewing" at bounding box center [892, 494] width 219 height 32
select select "47"
click at [783, 479] on select "Select Role Briefing Interviewing" at bounding box center [892, 494] width 219 height 32
click at [1062, 495] on input "00:00" at bounding box center [1084, 497] width 133 height 32
click at [1130, 544] on select "00 01 02 03 04 05 06 07 08 09 10 11 12 13 14 15 16 17 18 19 20 21 22 23" at bounding box center [1127, 538] width 36 height 32
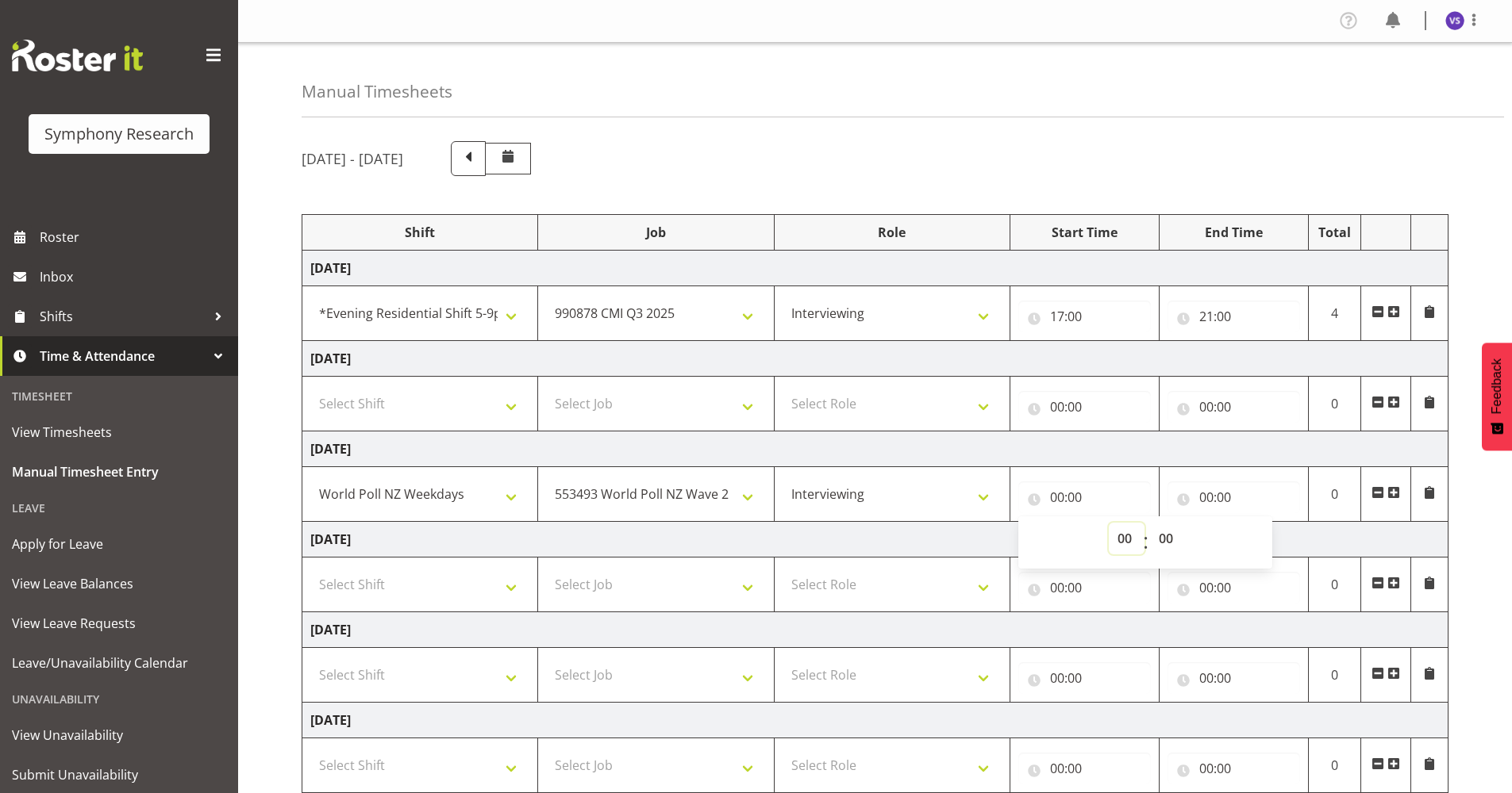
select select "17"
click at [1109, 523] on select "00 01 02 03 04 05 06 07 08 09 10 11 12 13 14 15 16 17 18 19 20 21 22 23" at bounding box center [1127, 538] width 36 height 32
type input "17:00"
click at [1209, 499] on input "00:00" at bounding box center [1233, 497] width 133 height 32
click at [1274, 542] on select "00 01 02 03 04 05 06 07 08 09 10 11 12 13 14 15 16 17 18 19 20 21 22 23" at bounding box center [1276, 538] width 36 height 32
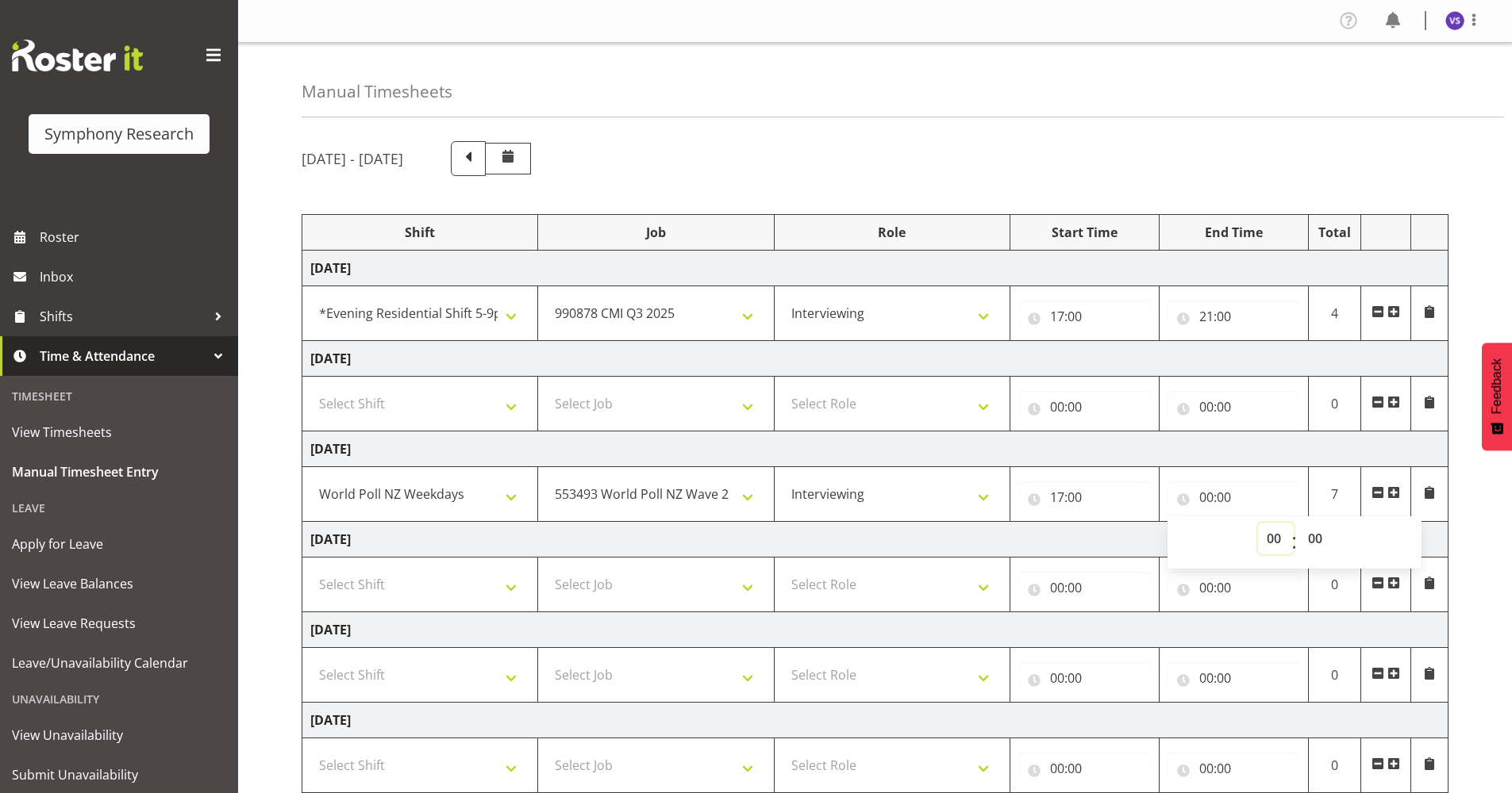
select select "21"
click at [1258, 523] on select "00 01 02 03 04 05 06 07 08 09 10 11 12 13 14 15 16 17 18 19 20 21 22 23" at bounding box center [1276, 538] width 36 height 32
type input "21:00"
click at [758, 539] on td "[DATE]" at bounding box center [875, 540] width 1146 height 36
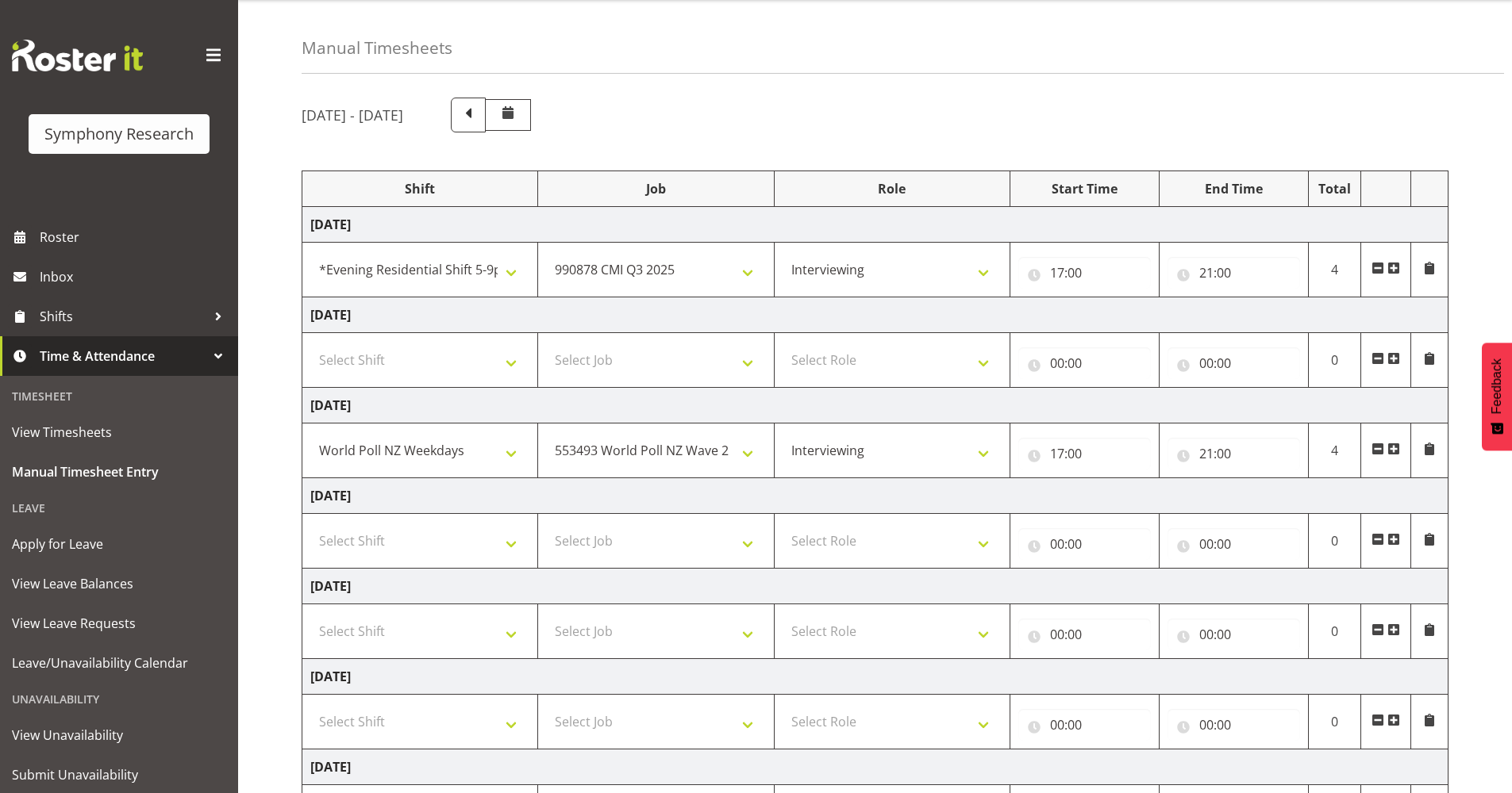
scroll to position [79, 0]
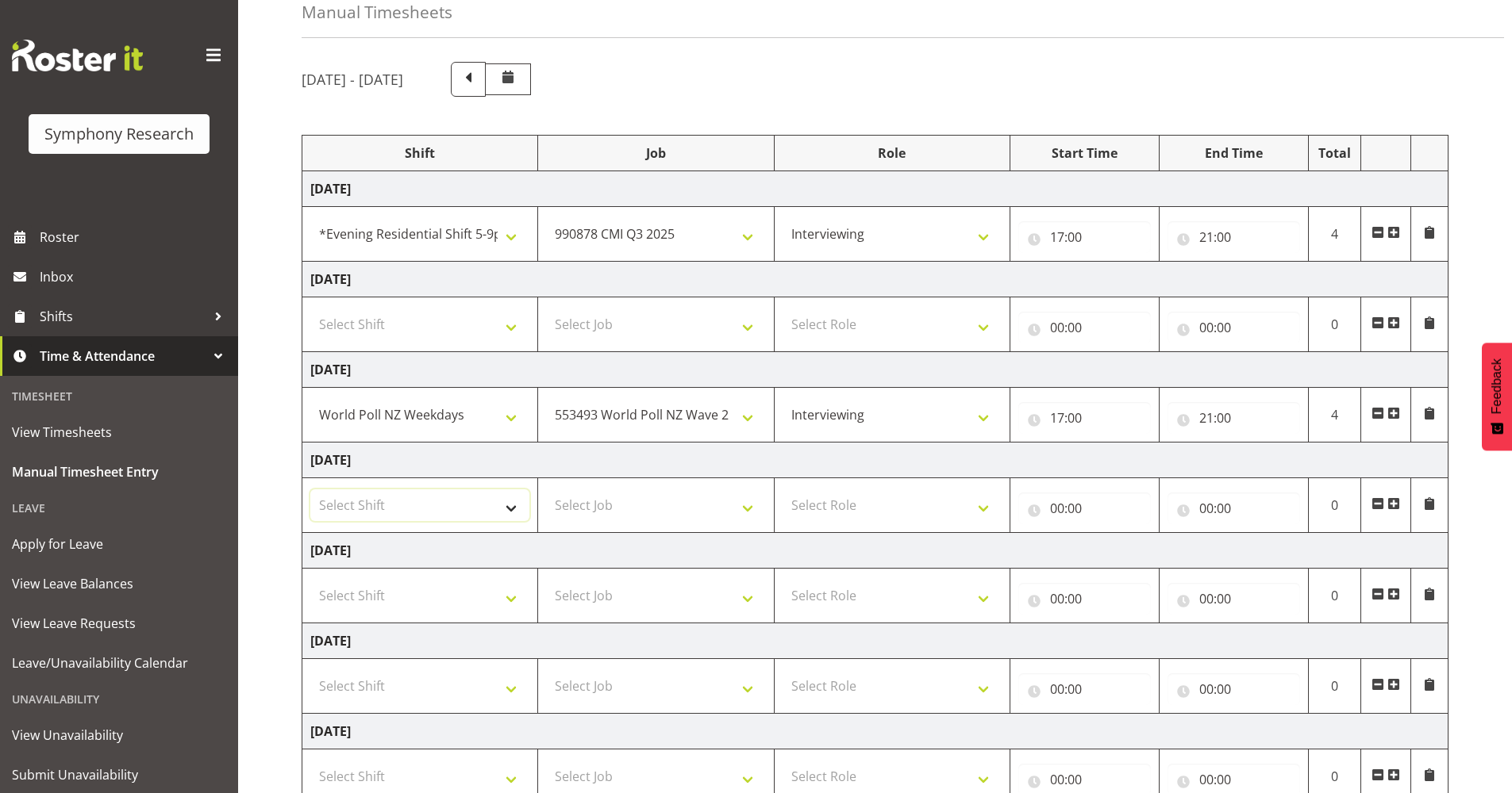
click at [516, 520] on select "Select Shift !!Weekend Residential (Roster IT Shift Label) *Business 9/10am ~ 4…" at bounding box center [419, 505] width 219 height 32
select select "41604"
click at [310, 489] on select "Select Shift !!Weekend Residential (Roster IT Shift Label) *Business 9/10am ~ 4…" at bounding box center [419, 505] width 219 height 32
click at [752, 506] on select "Select Job 550060 IF Admin 553492 World Poll Aus Wave 2 Main 2025 553493 World …" at bounding box center [655, 505] width 219 height 32
select select "10527"
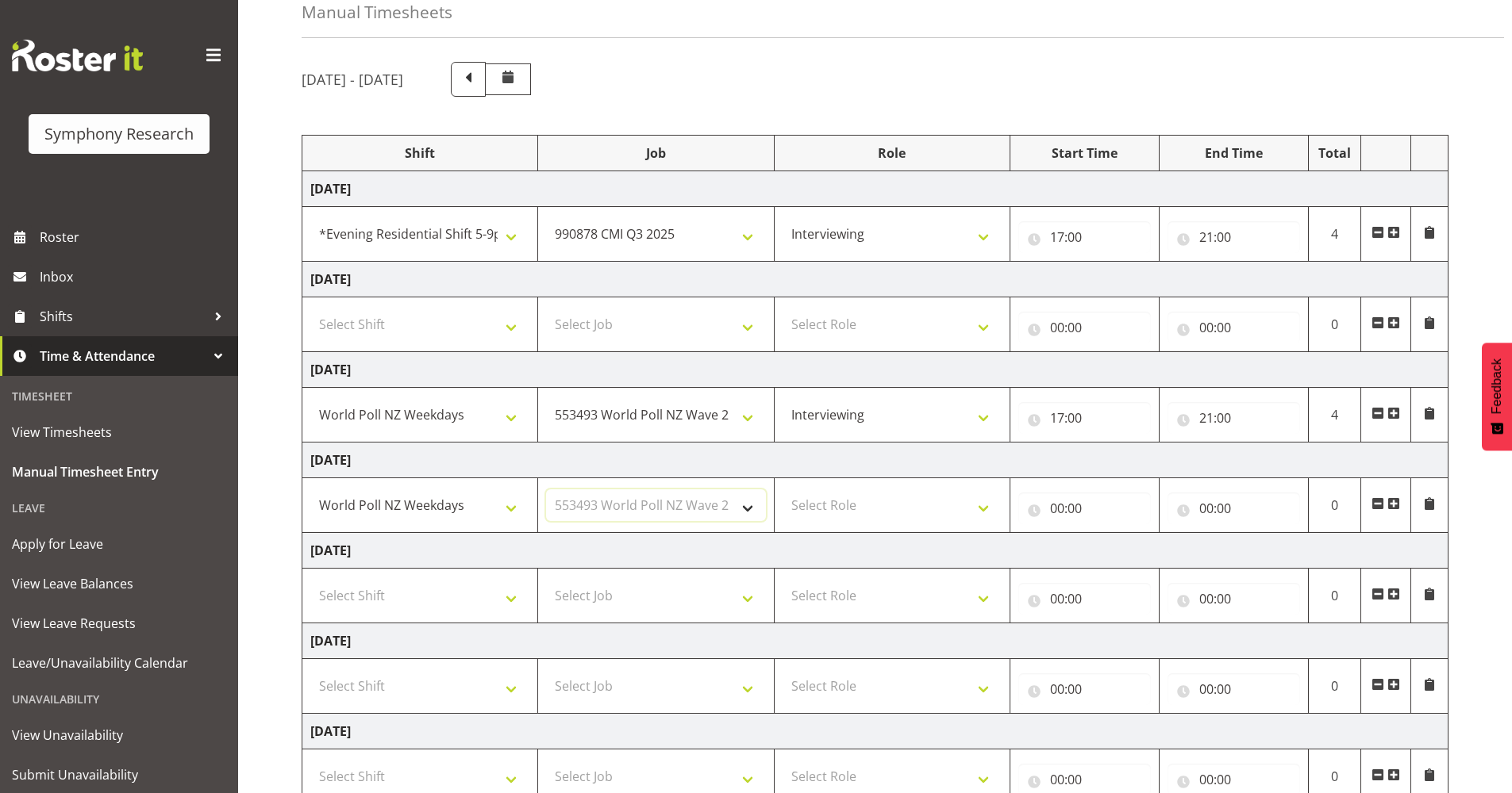
click at [546, 489] on select "Select Job 550060 IF Admin 553492 World Poll Aus Wave 2 Main 2025 553493 World …" at bounding box center [655, 505] width 219 height 32
click at [984, 506] on select "Select Role Briefing Interviewing" at bounding box center [892, 505] width 219 height 32
select select "47"
click at [783, 489] on select "Select Role Briefing Interviewing" at bounding box center [892, 505] width 219 height 32
click at [1061, 513] on input "00:00" at bounding box center [1084, 508] width 133 height 32
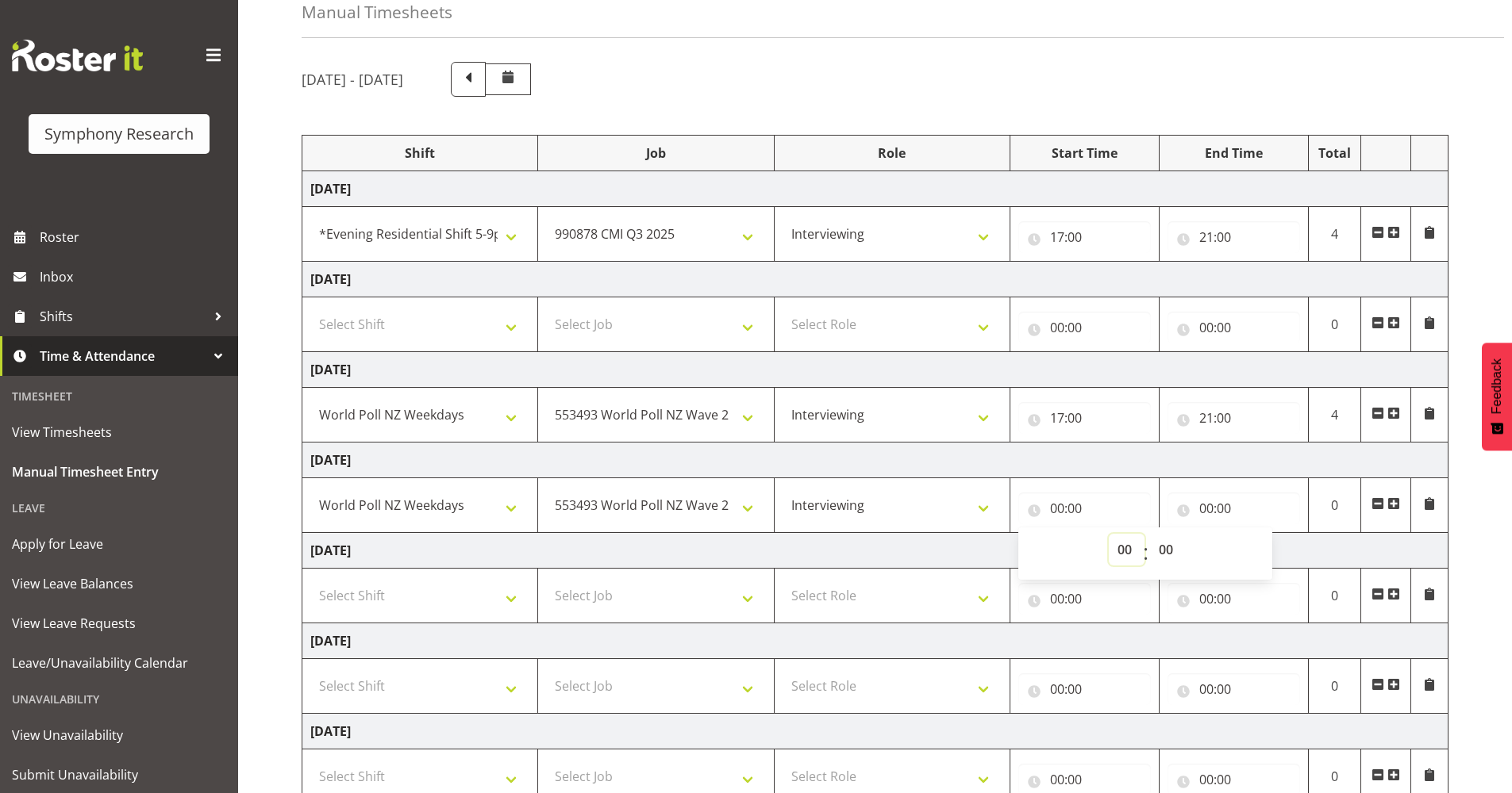
click at [1117, 546] on select "00 01 02 03 04 05 06 07 08 09 10 11 12 13 14 15 16 17 18 19 20 21 22 23" at bounding box center [1127, 549] width 36 height 32
select select "17"
click at [1109, 533] on select "00 01 02 03 04 05 06 07 08 09 10 11 12 13 14 15 16 17 18 19 20 21 22 23" at bounding box center [1127, 549] width 36 height 32
type input "17:00"
click at [1205, 505] on input "00:00" at bounding box center [1233, 508] width 133 height 32
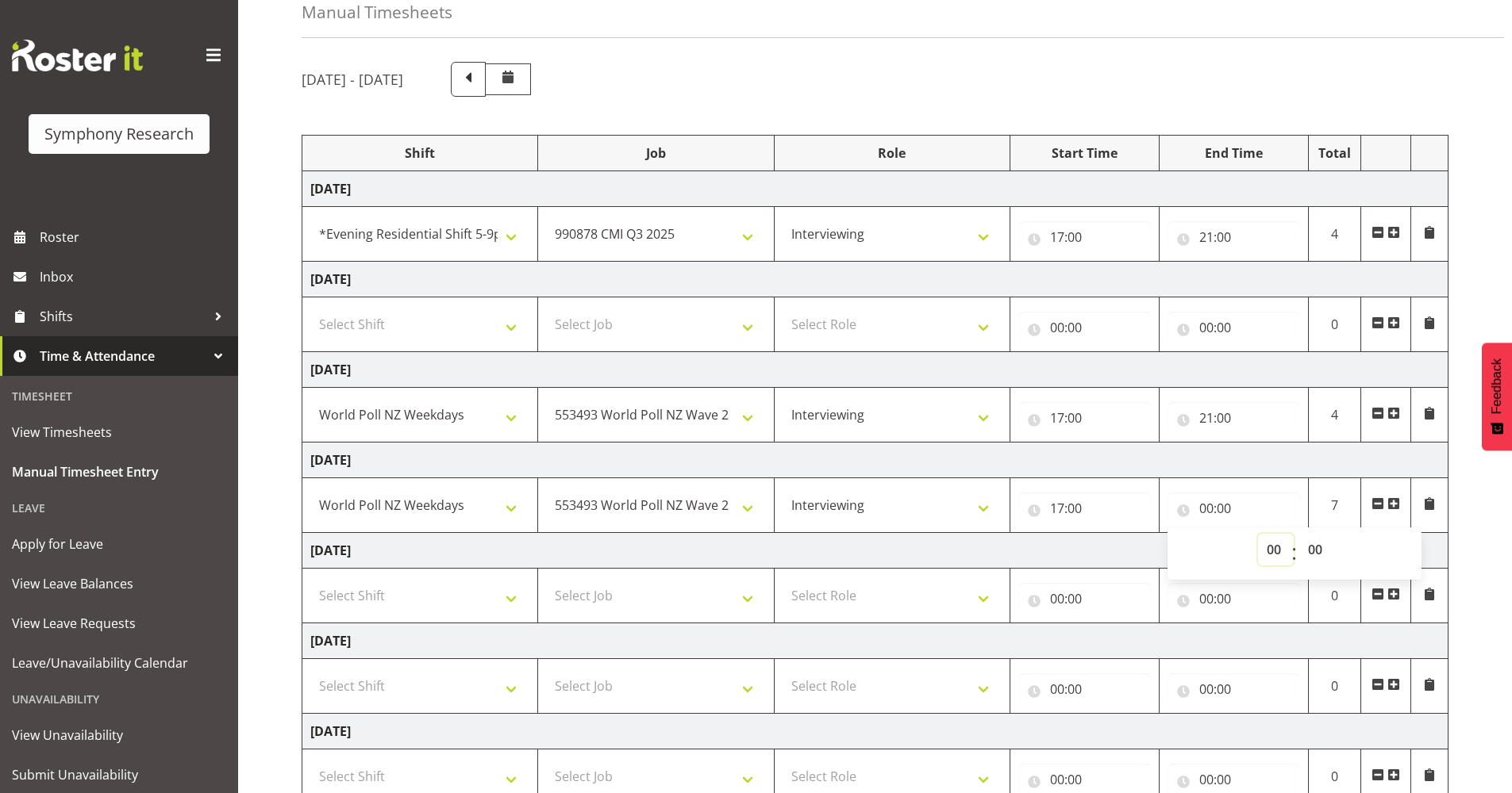
click at [1272, 552] on select "00 01 02 03 04 05 06 07 08 09 10 11 12 13 14 15 16 17 18 19 20 21 22 23" at bounding box center [1276, 549] width 36 height 32
select select "21"
click at [1258, 533] on select "00 01 02 03 04 05 06 07 08 09 10 11 12 13 14 15 16 17 18 19 20 21 22 23" at bounding box center [1276, 549] width 36 height 32
type input "21:00"
click at [1222, 507] on input "21:00" at bounding box center [1233, 508] width 133 height 32
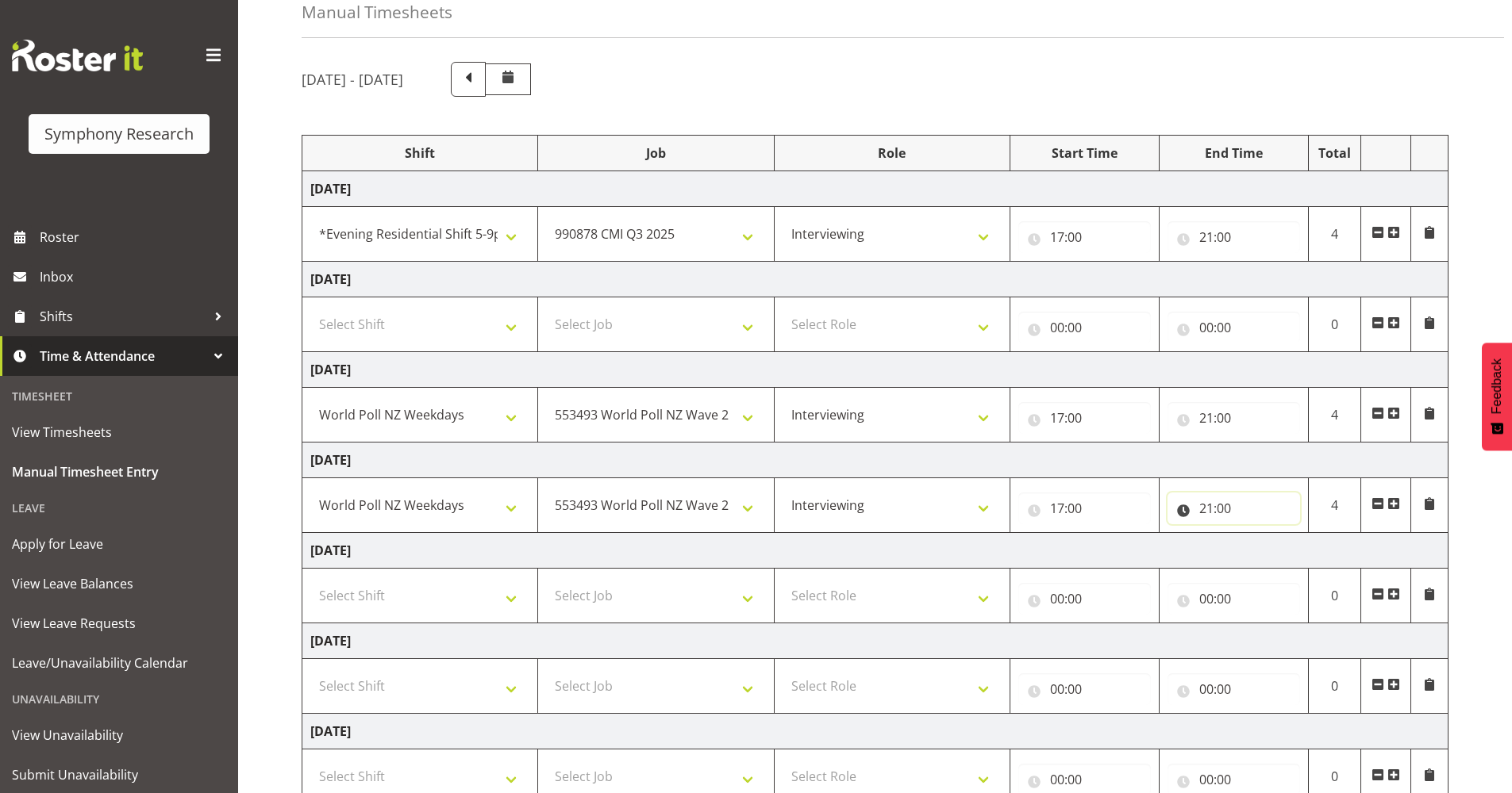
click at [1229, 507] on input "21:00" at bounding box center [1233, 508] width 133 height 32
drag, startPoint x: 1229, startPoint y: 507, endPoint x: 1308, endPoint y: 547, distance: 88.5
click at [1308, 547] on select "00 01 02 03 04 05 06 07 08 09 10 11 12 13 14 15 16 17 18 19 20 21 22 23 24 25 2…" at bounding box center [1317, 549] width 36 height 32
select select "10"
click at [1299, 533] on select "00 01 02 03 04 05 06 07 08 09 10 11 12 13 14 15 16 17 18 19 20 21 22 23 24 25 2…" at bounding box center [1317, 549] width 36 height 32
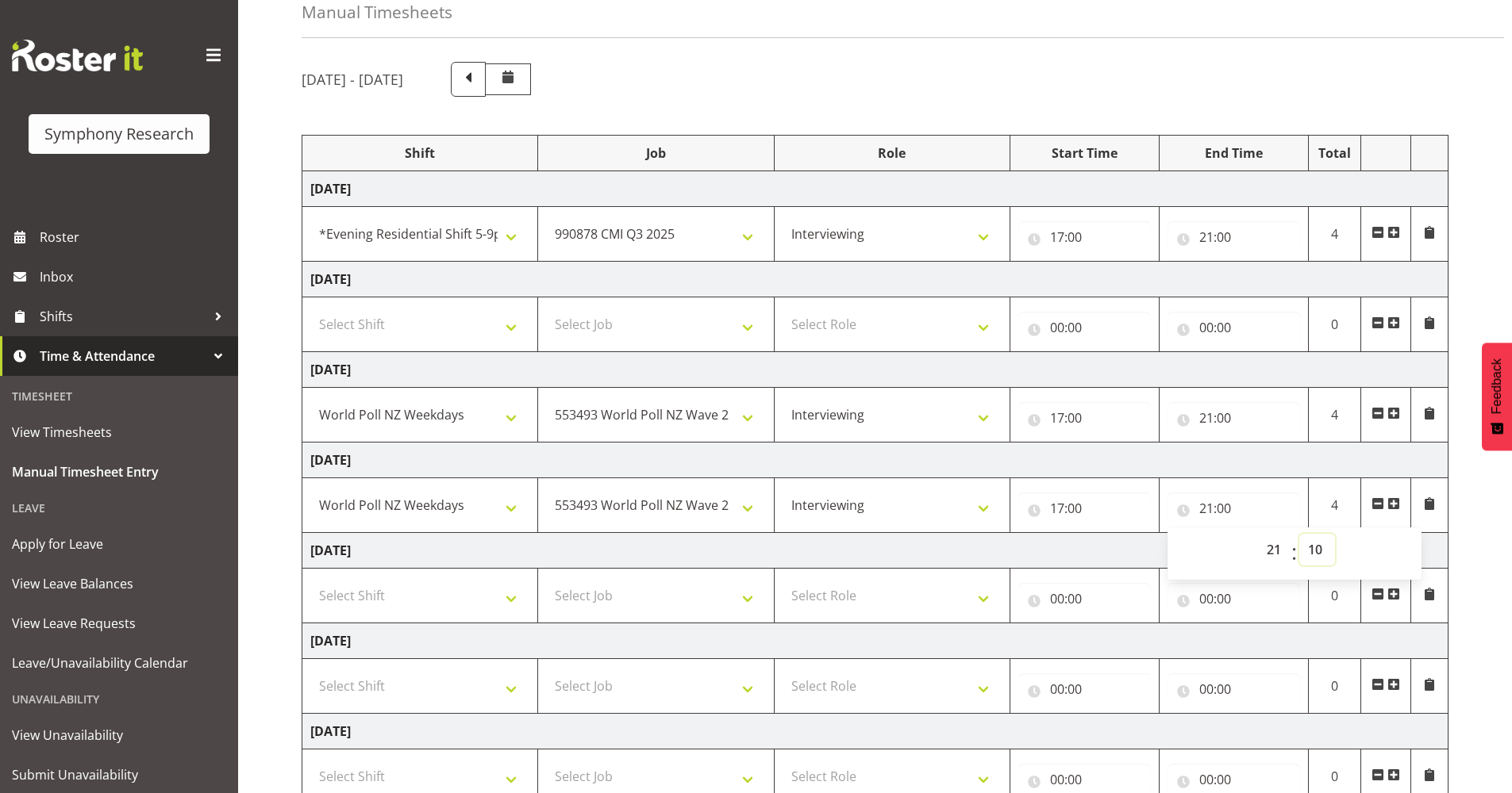
type input "21:10"
click at [1462, 676] on div "[DATE] - [DATE] Shift Job Role Start Time End Time Total [DATE] !!Weekend Resid…" at bounding box center [906, 471] width 1210 height 843
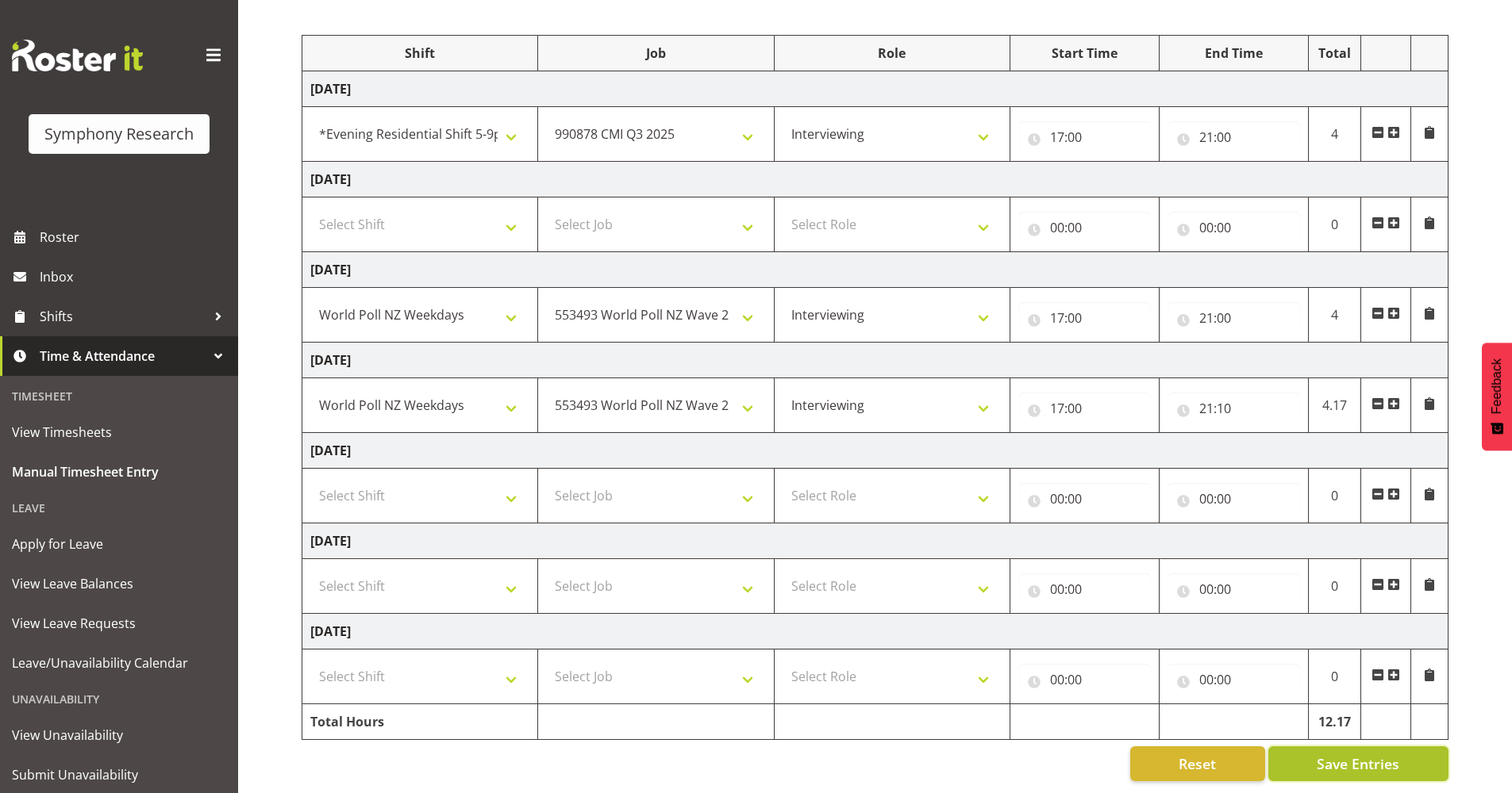
click at [1344, 753] on span "Save Entries" at bounding box center [1358, 763] width 83 height 21
